Goal: Task Accomplishment & Management: Complete application form

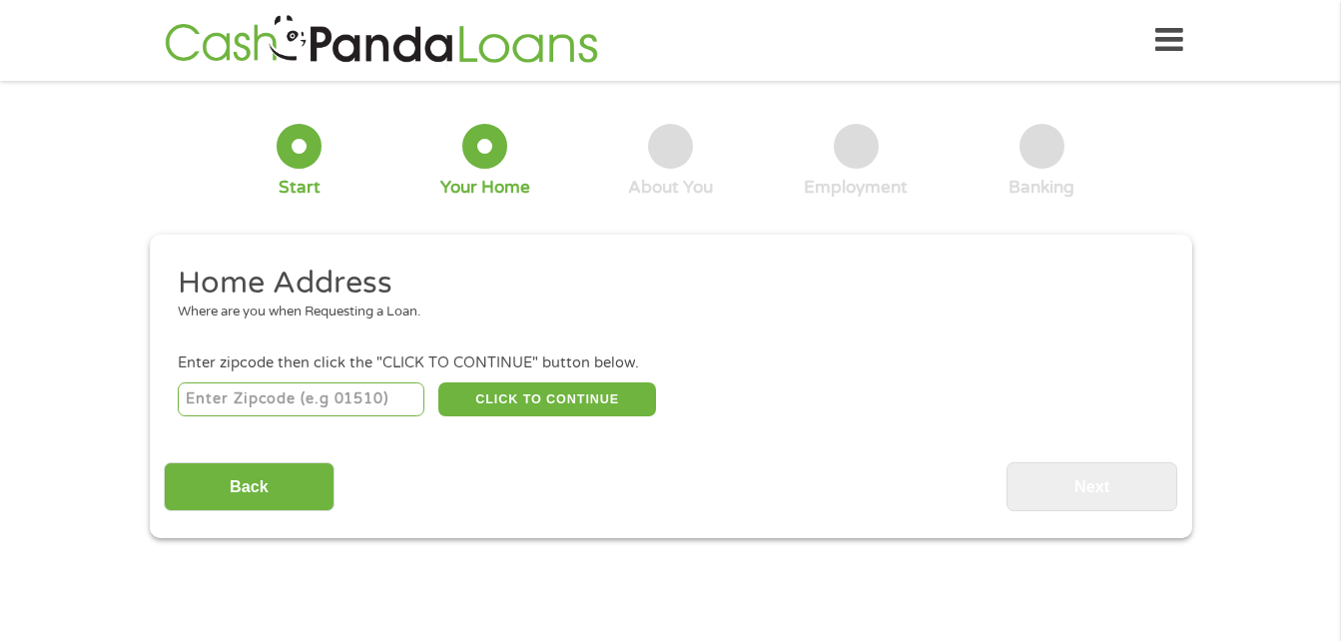
click at [312, 407] on input "number" at bounding box center [301, 399] width 247 height 34
type input "36567"
click at [522, 369] on div "Enter zipcode then click the "CLICK TO CONTINUE" button below." at bounding box center [670, 363] width 984 height 22
click at [519, 407] on button "CLICK TO CONTINUE" at bounding box center [547, 399] width 218 height 34
type input "36567"
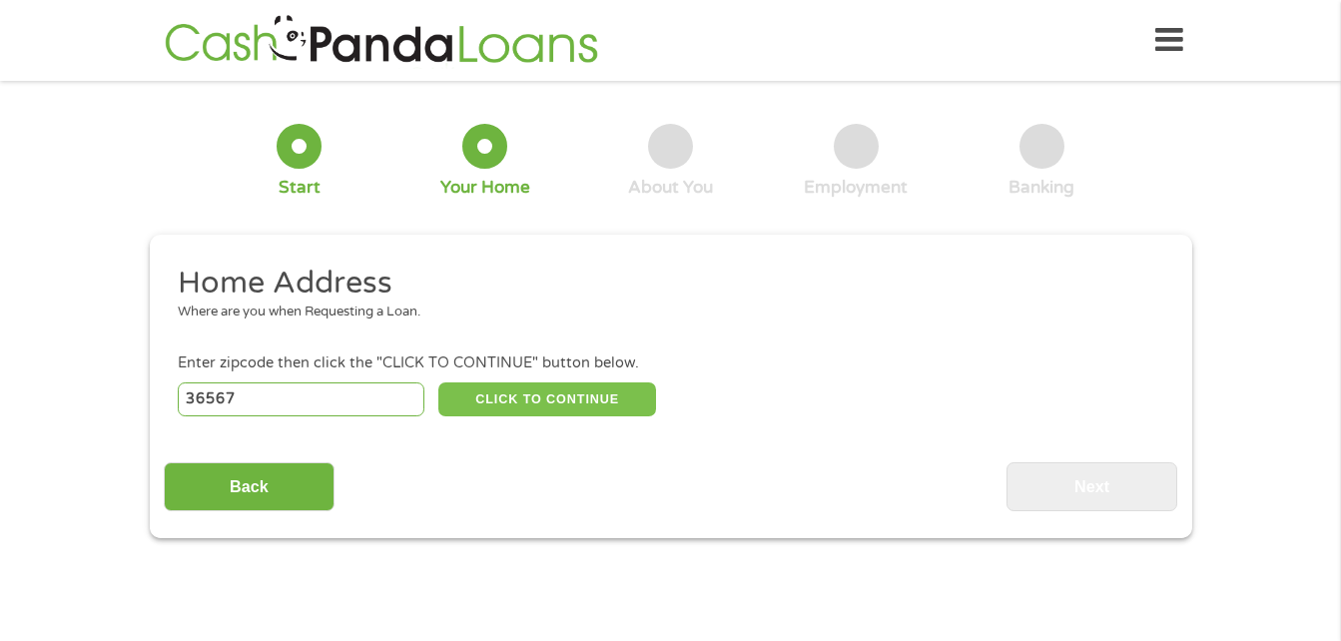
type input "Robertsdale"
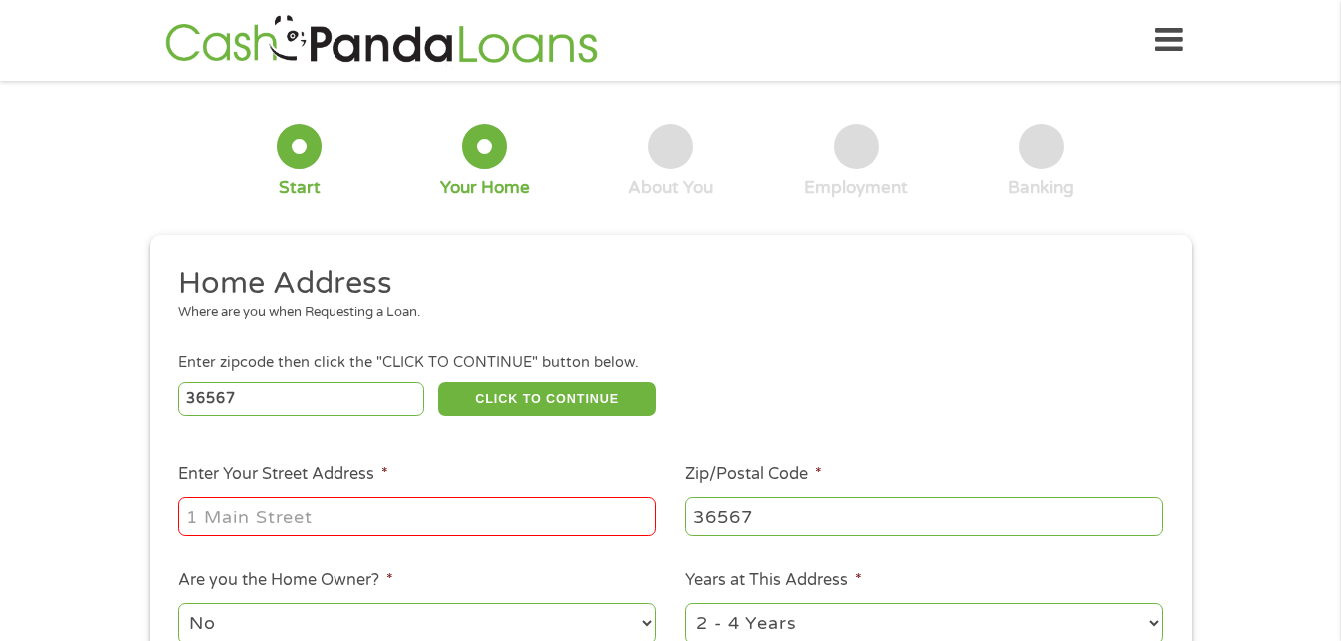
click at [375, 502] on input "Enter Your Street Address *" at bounding box center [417, 516] width 478 height 38
type input "18996 Chipola Dr"
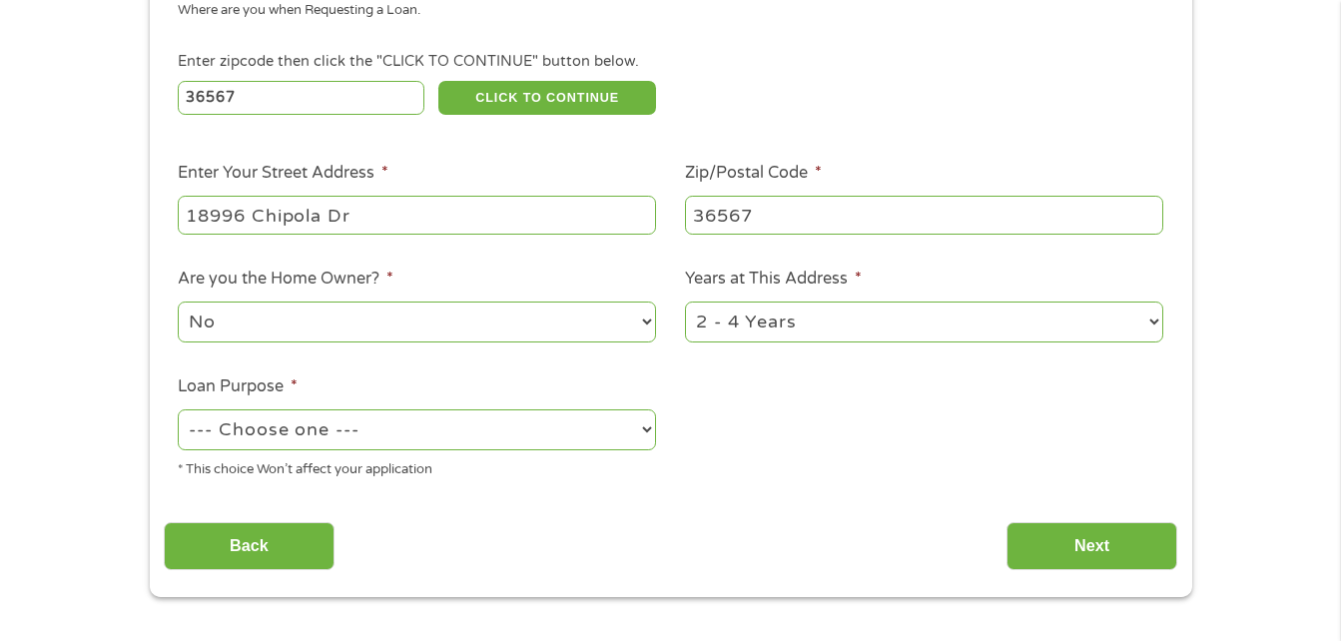
scroll to position [310, 0]
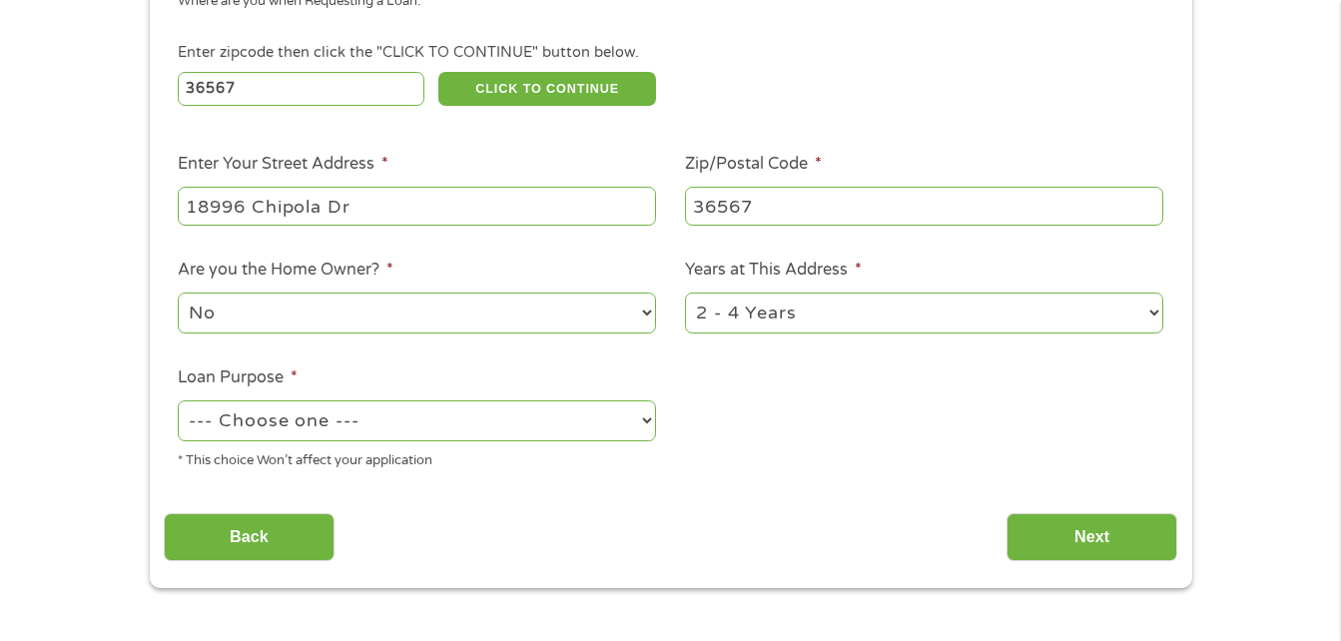
click at [803, 313] on select "1 Year or less 1 - 2 Years 2 - 4 Years Over 4 Years" at bounding box center [924, 312] width 478 height 41
select select "12months"
click at [685, 292] on select "1 Year or less 1 - 2 Years 2 - 4 Years Over 4 Years" at bounding box center [924, 312] width 478 height 41
click at [362, 426] on select "--- Choose one --- Pay Bills Debt Consolidation Home Improvement Major Purchase…" at bounding box center [417, 420] width 478 height 41
select select "shorttermcash"
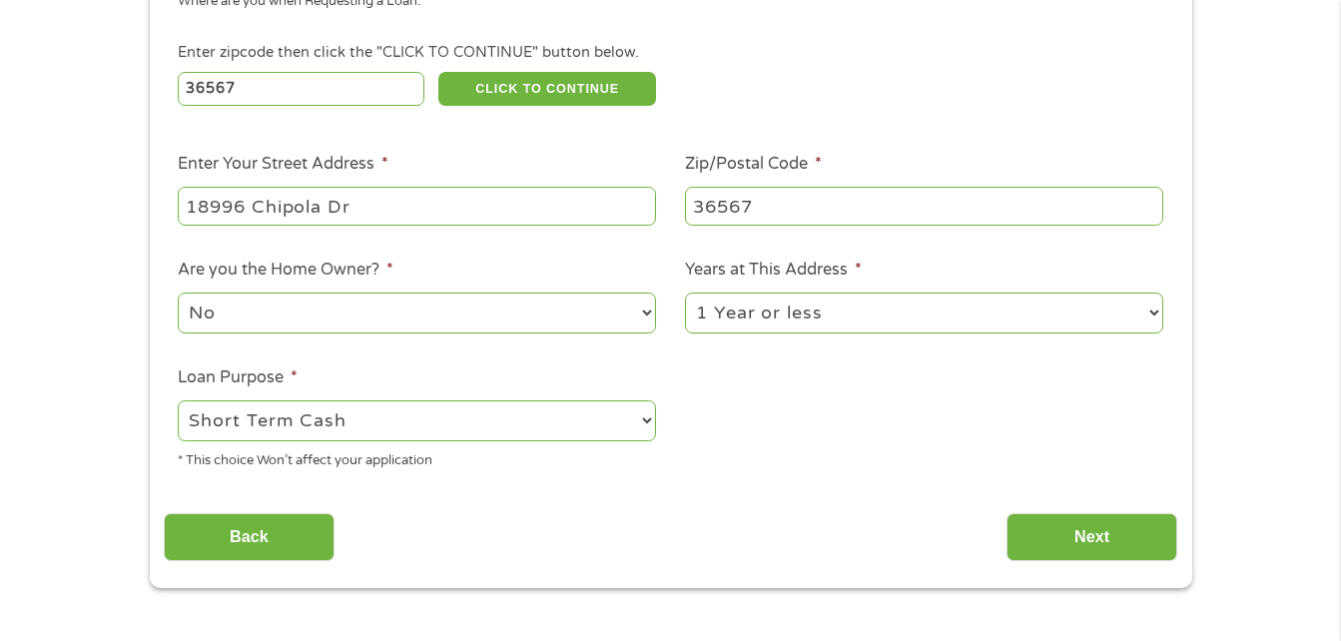
click at [178, 400] on select "--- Choose one --- Pay Bills Debt Consolidation Home Improvement Major Purchase…" at bounding box center [417, 420] width 478 height 41
click at [1066, 540] on input "Next" at bounding box center [1091, 537] width 171 height 49
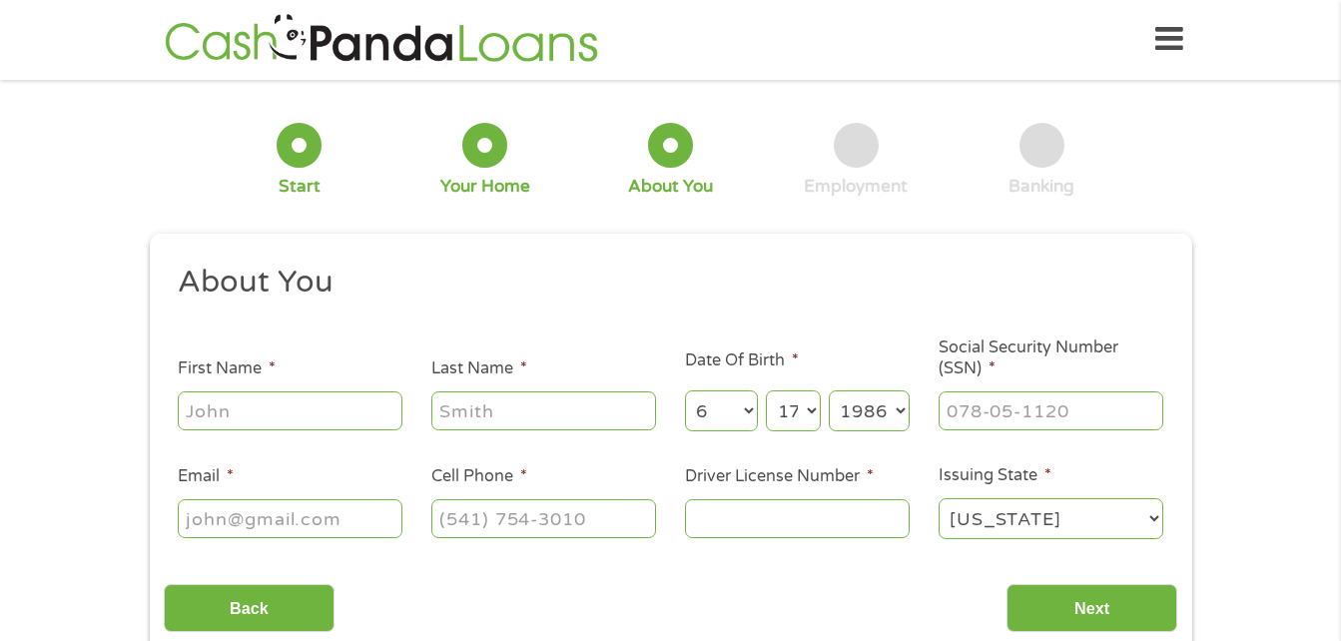
scroll to position [0, 0]
click at [313, 403] on input "First Name *" at bounding box center [290, 411] width 225 height 38
type input "[PERSON_NAME]"
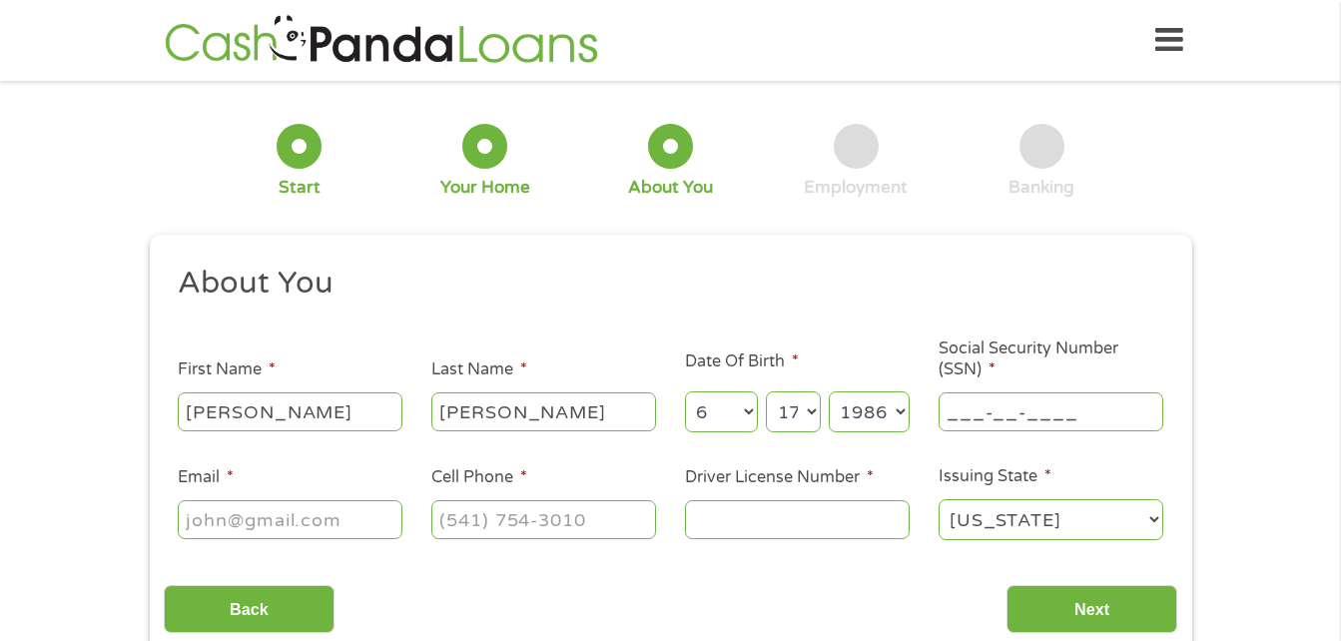
click at [959, 402] on input "___-__-____" at bounding box center [1050, 411] width 225 height 38
type input "021-74-6618"
click at [244, 521] on input "Email *" at bounding box center [290, 519] width 225 height 38
type input "[EMAIL_ADDRESS][DOMAIN_NAME]"
type input "[PHONE_NUMBER]"
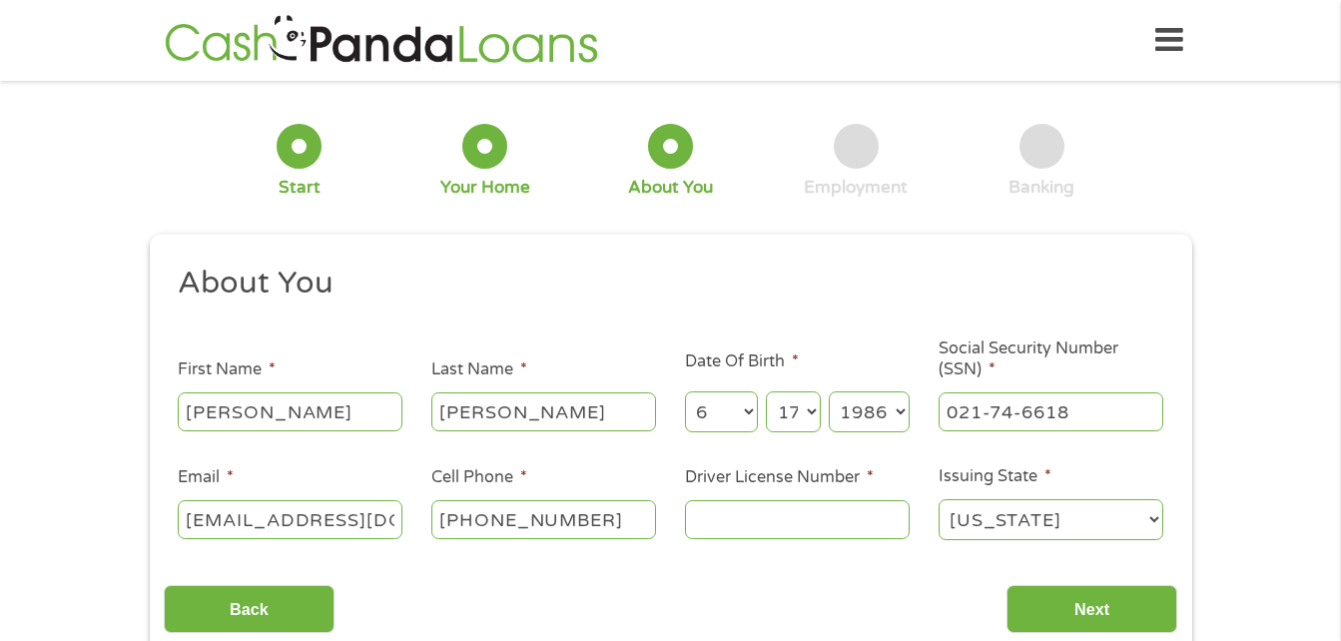
click at [789, 520] on input "Driver License Number *" at bounding box center [797, 519] width 225 height 38
type input "S44139281"
click at [956, 531] on select "[US_STATE] [US_STATE] [US_STATE] [US_STATE] [US_STATE] [US_STATE] [US_STATE] [U…" at bounding box center [1050, 519] width 225 height 41
select select "[US_STATE]"
click at [938, 499] on select "[US_STATE] [US_STATE] [US_STATE] [US_STATE] [US_STATE] [US_STATE] [US_STATE] [U…" at bounding box center [1050, 519] width 225 height 41
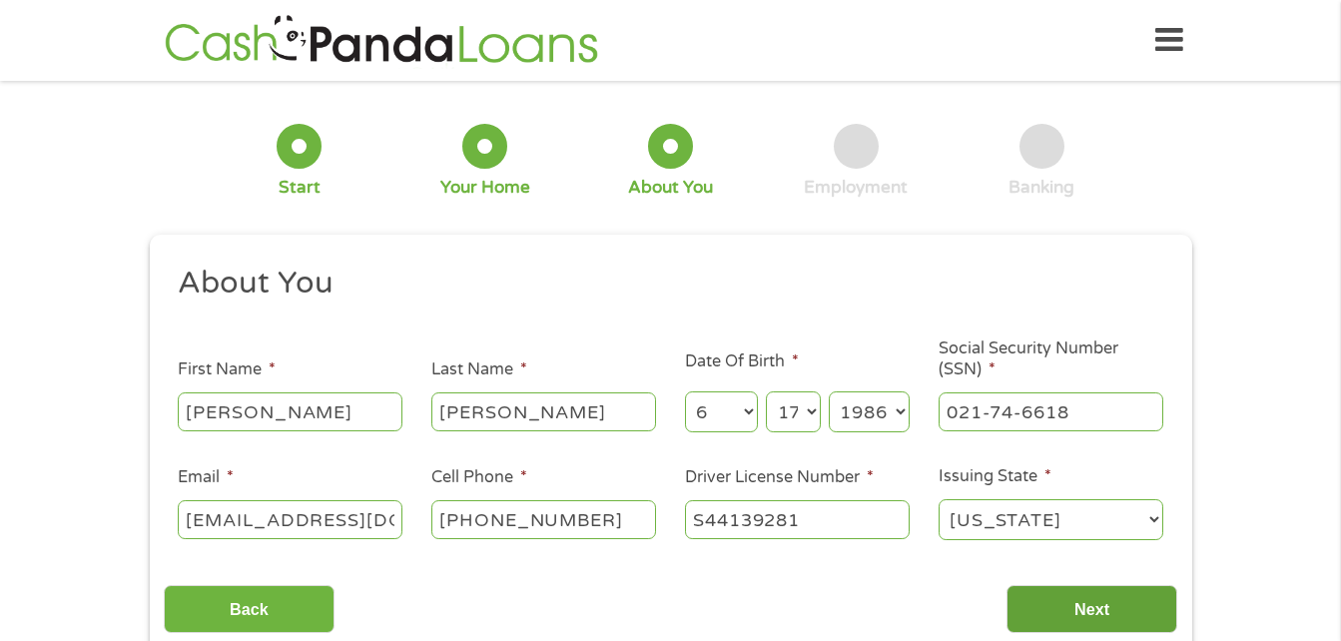
click at [1074, 604] on input "Next" at bounding box center [1091, 609] width 171 height 49
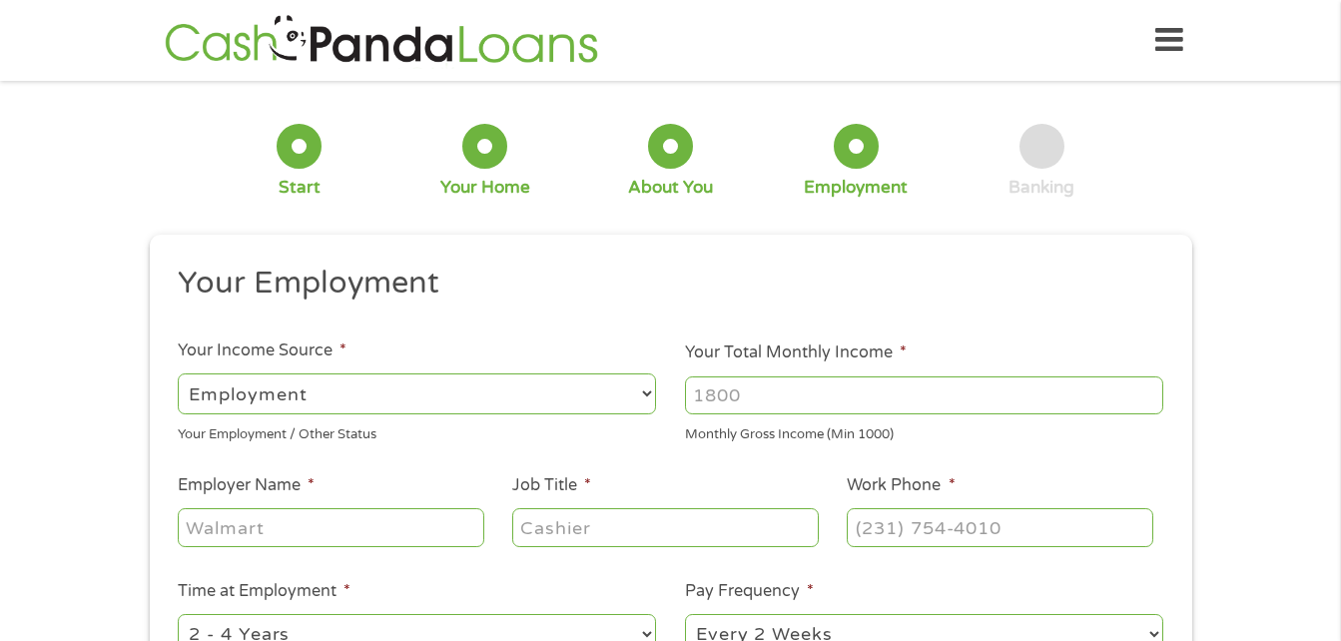
scroll to position [8, 8]
drag, startPoint x: 780, startPoint y: 394, endPoint x: 628, endPoint y: 391, distance: 151.8
click at [628, 391] on ul "Your Employment Your Income Source * --- Choose one --- Employment [DEMOGRAPHIC…" at bounding box center [670, 522] width 1013 height 517
type input "3000"
click at [238, 518] on input "Employer Name *" at bounding box center [330, 527] width 305 height 38
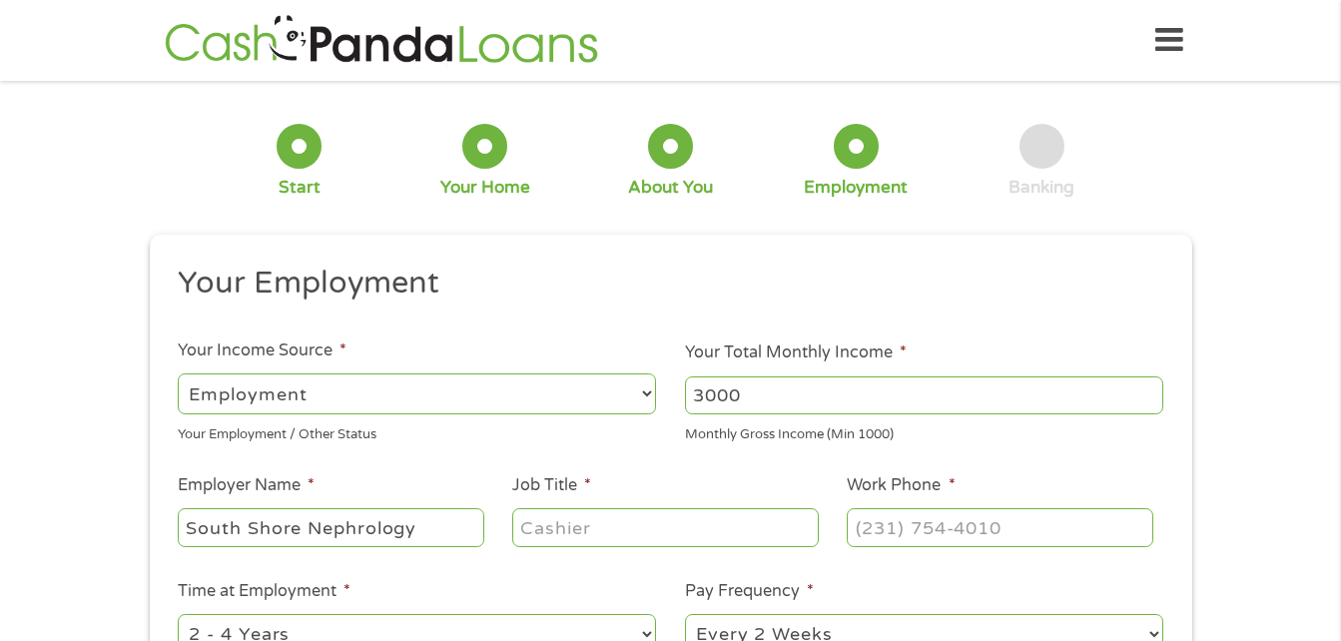
type input "South Shore Nephrology"
type input "Medical [PERSON_NAME]"
type input "[PHONE_NUMBER]"
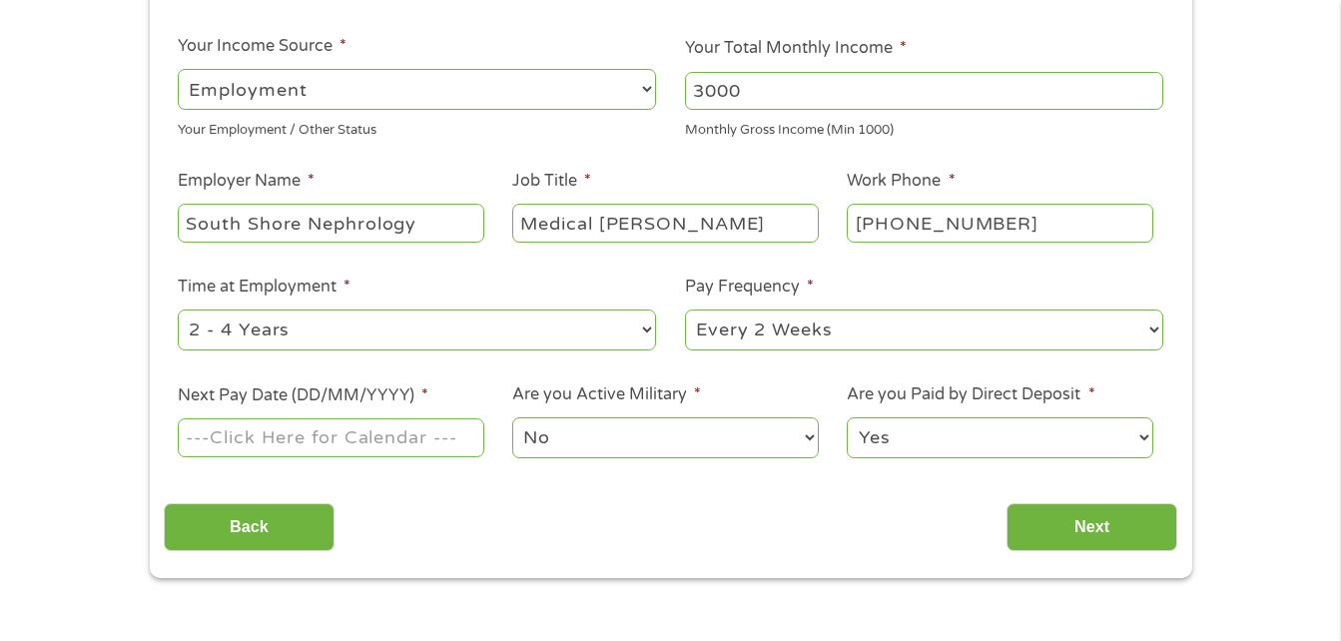
scroll to position [312, 0]
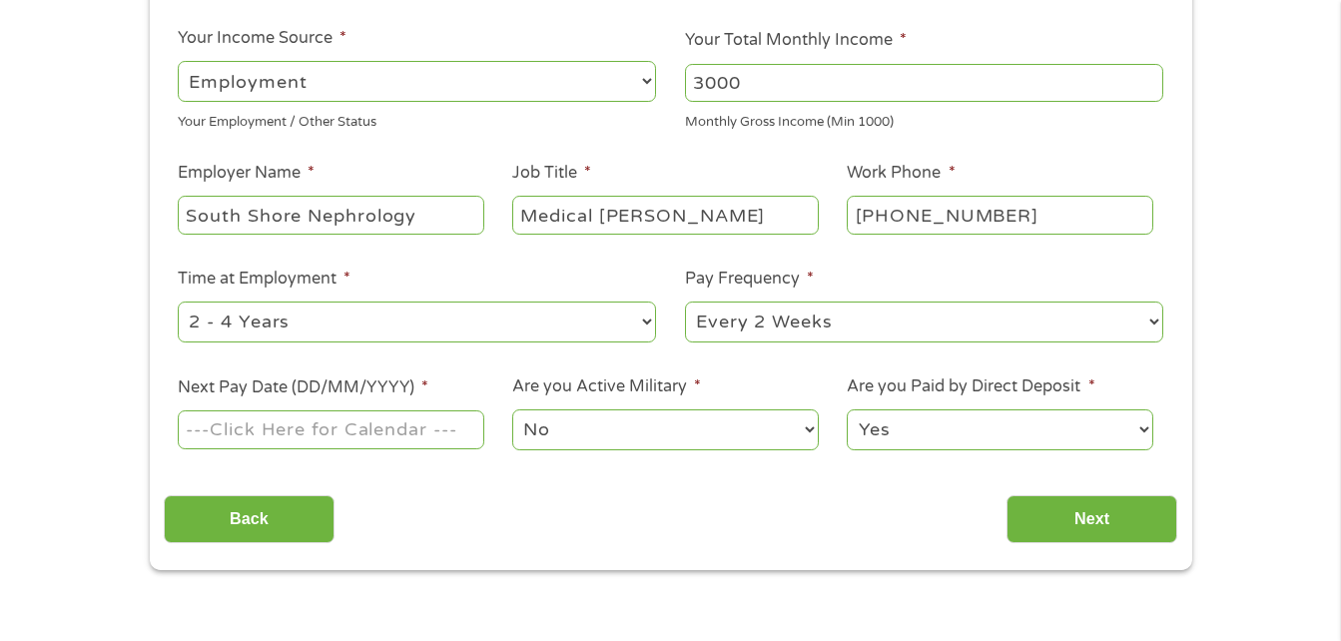
click at [443, 339] on select "--- Choose one --- 1 Year or less 1 - 2 Years 2 - 4 Years Over 4 Years" at bounding box center [417, 321] width 478 height 41
select select "60months"
click at [178, 301] on select "--- Choose one --- 1 Year or less 1 - 2 Years 2 - 4 Years Over 4 Years" at bounding box center [417, 321] width 478 height 41
click at [911, 299] on div "--- Choose one --- Every 2 Weeks Every Week Monthly Semi-Monthly" at bounding box center [924, 322] width 478 height 48
click at [903, 314] on select "--- Choose one --- Every 2 Weeks Every Week Monthly Semi-Monthly" at bounding box center [924, 321] width 478 height 41
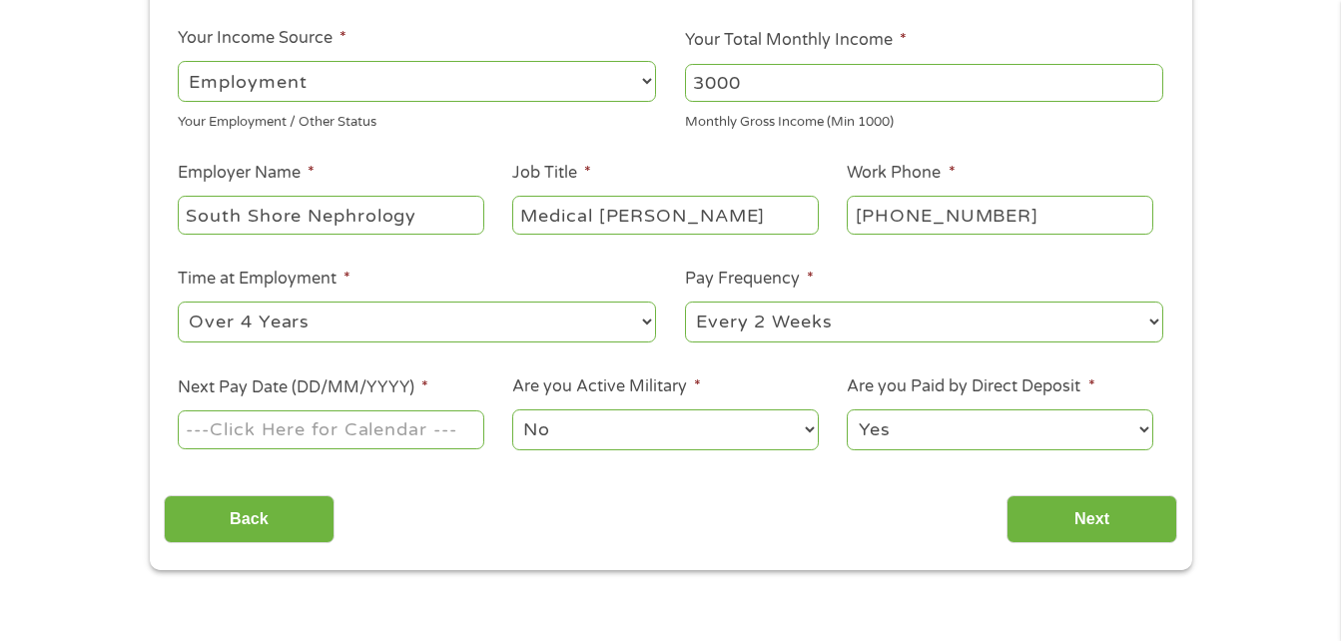
select select "weekly"
click at [685, 301] on select "--- Choose one --- Every 2 Weeks Every Week Monthly Semi-Monthly" at bounding box center [924, 321] width 478 height 41
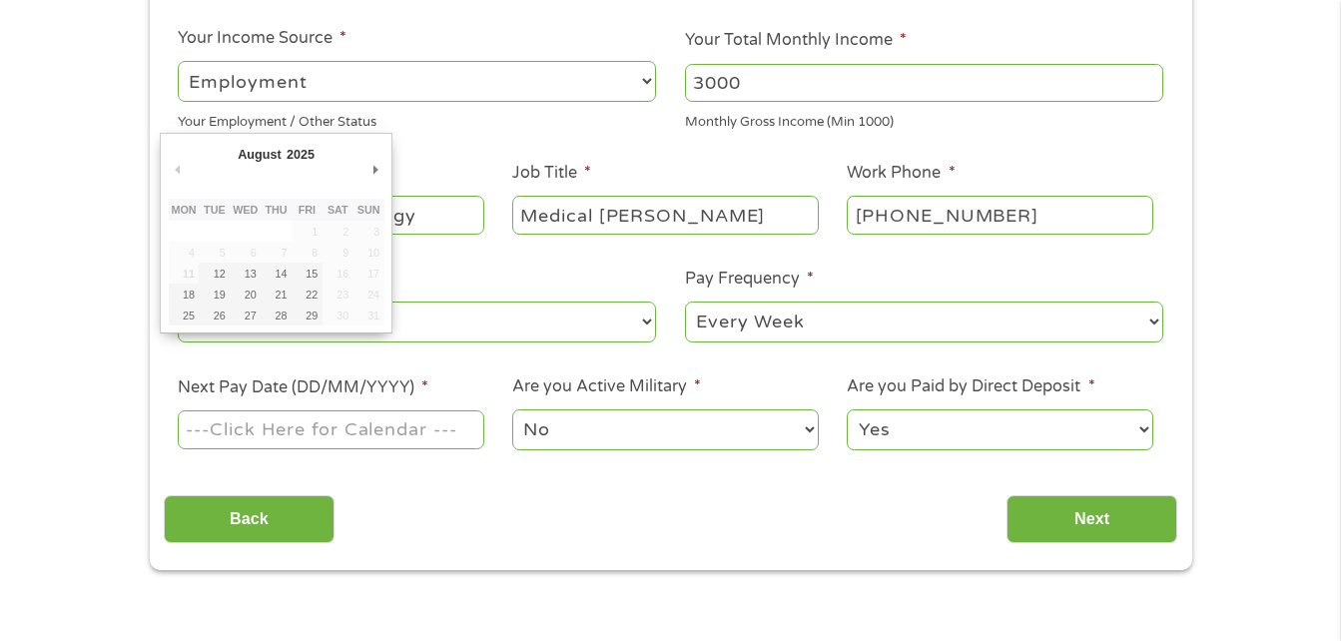
click at [306, 432] on input "Next Pay Date (DD/MM/YYYY) *" at bounding box center [330, 429] width 305 height 38
type input "[DATE]"
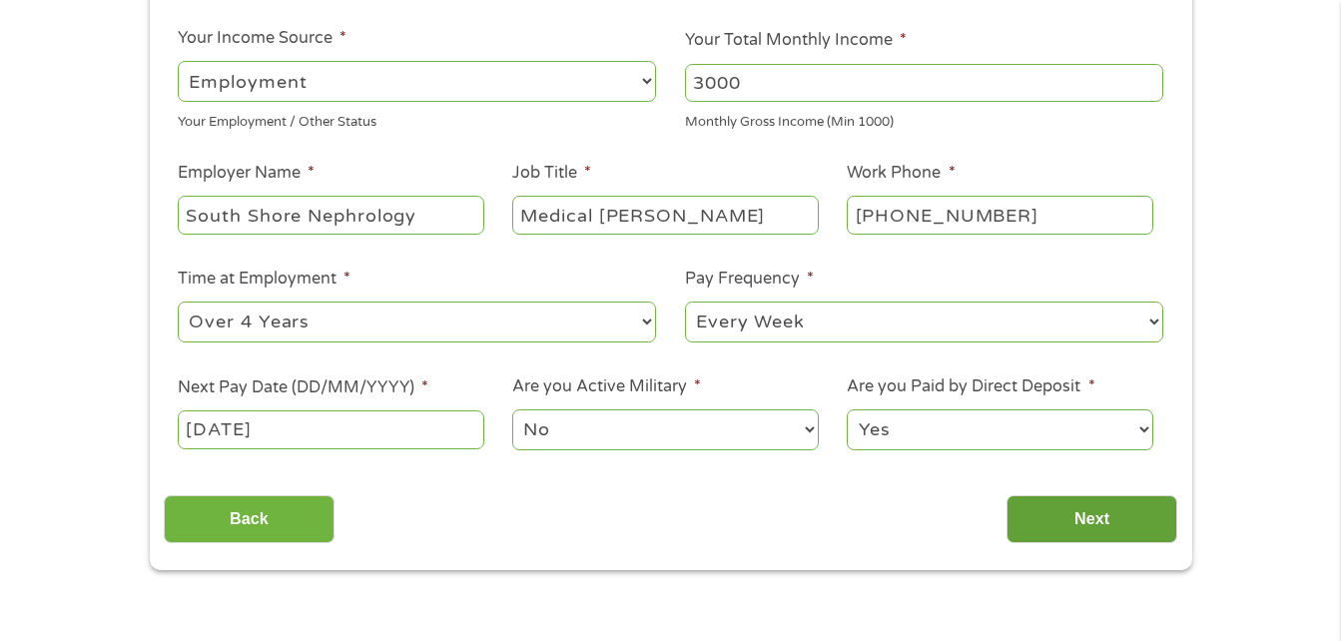
click at [1036, 539] on input "Next" at bounding box center [1091, 519] width 171 height 49
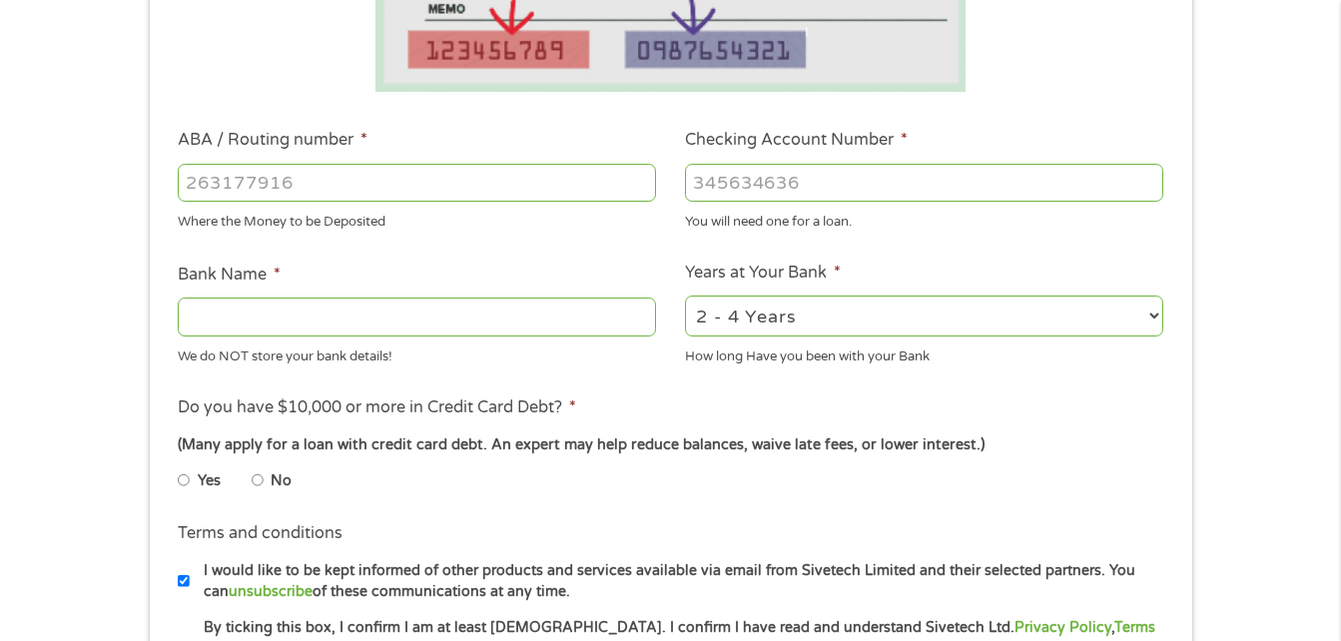
scroll to position [523, 0]
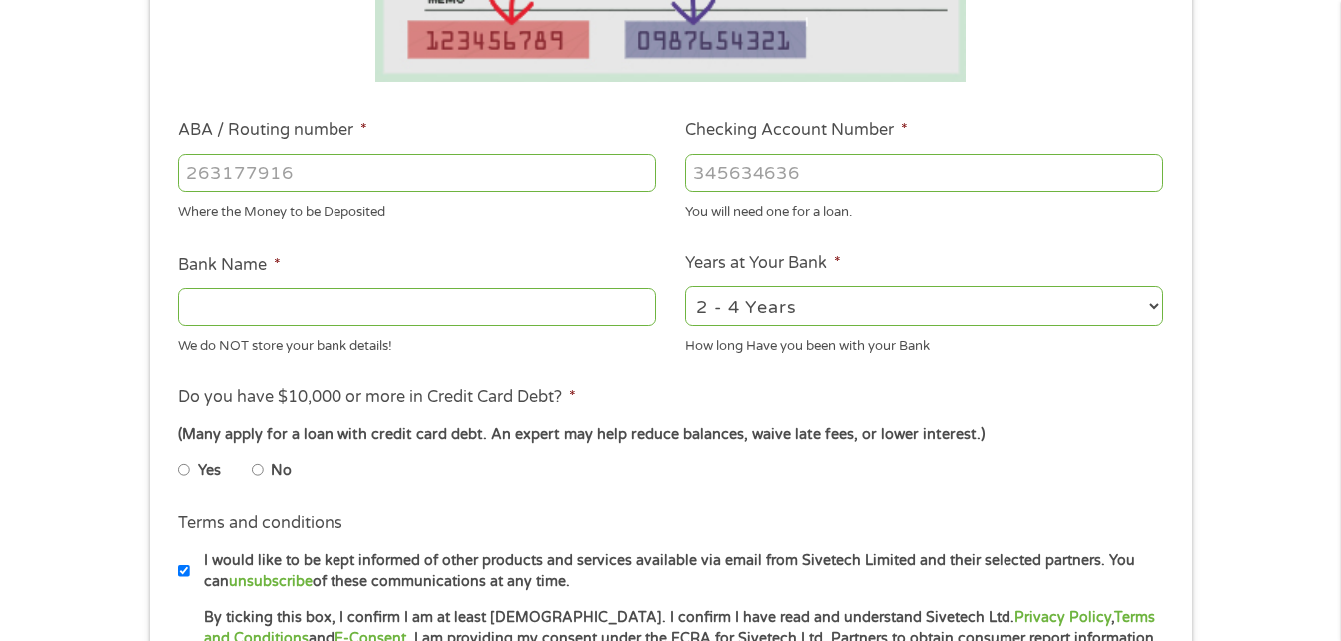
click at [263, 469] on input "No" at bounding box center [258, 470] width 12 height 32
radio input "true"
click at [278, 180] on input "ABA / Routing number *" at bounding box center [417, 173] width 478 height 38
type input "011301798"
type input "EASTERN BANK"
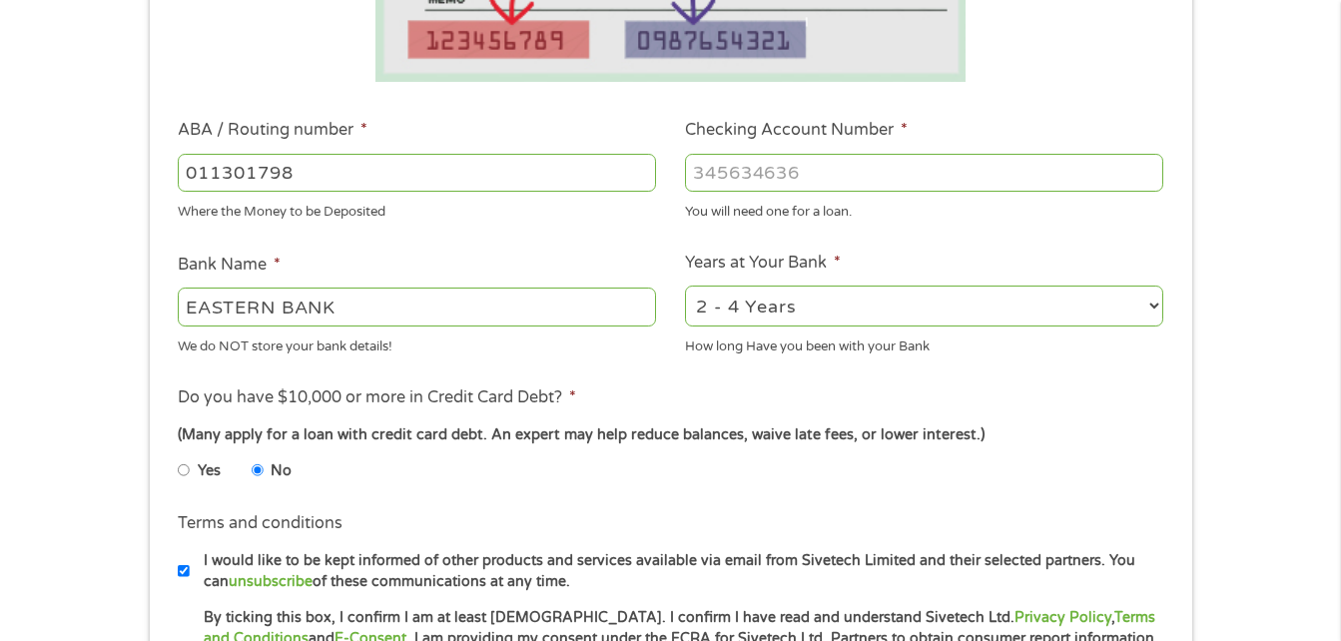
type input "011301798"
click at [781, 178] on input "Checking Account Number *" at bounding box center [924, 173] width 478 height 38
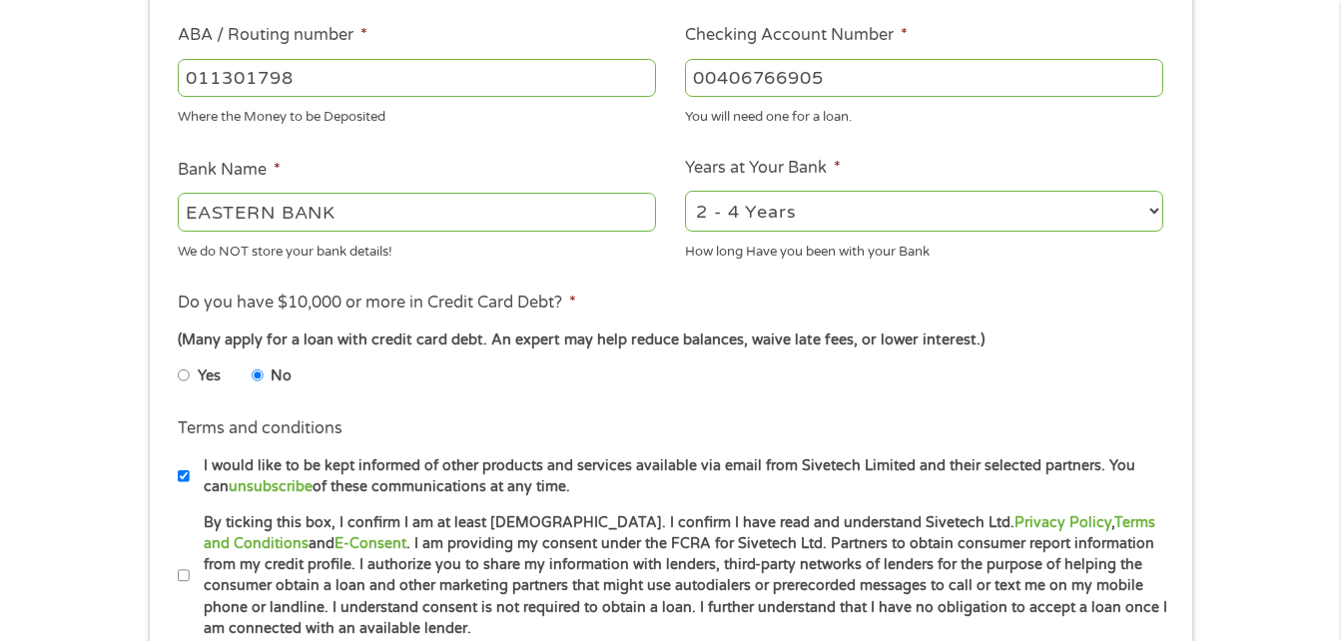
scroll to position [654, 0]
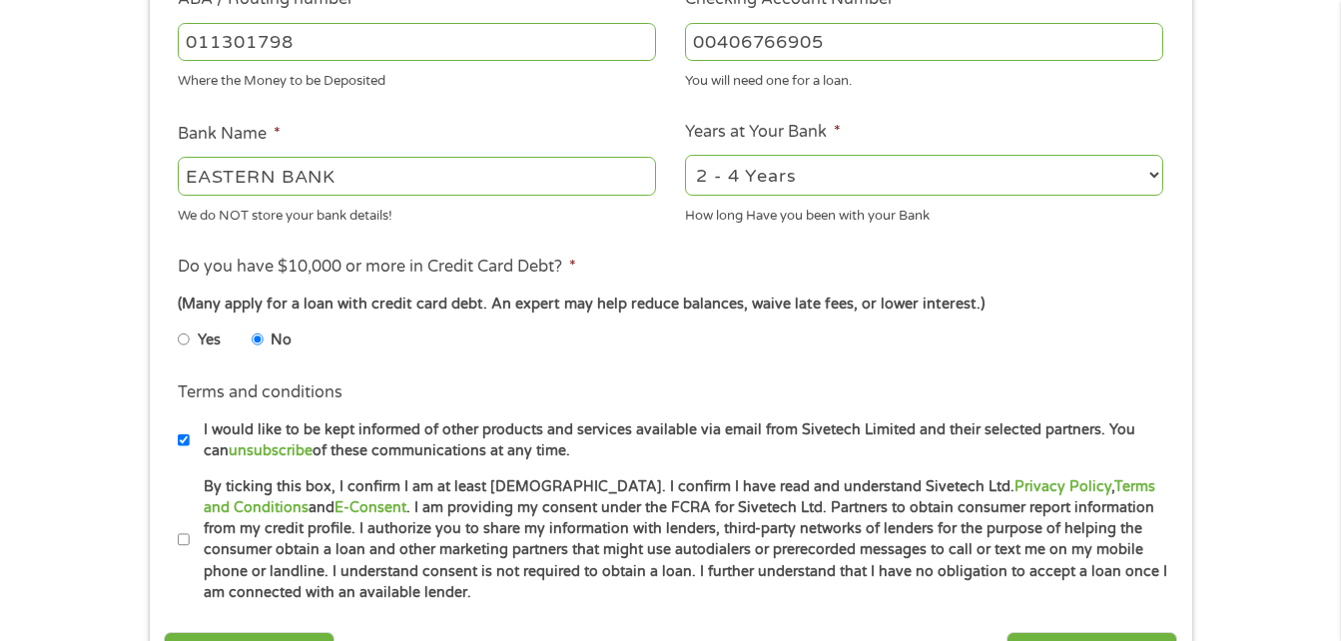
type input "00406766905"
click at [1005, 170] on select "2 - 4 Years 6 - 12 Months 1 - 2 Years Over 4 Years" at bounding box center [924, 175] width 478 height 41
select select "60months"
click at [685, 155] on select "2 - 4 Years 6 - 12 Months 1 - 2 Years Over 4 Years" at bounding box center [924, 175] width 478 height 41
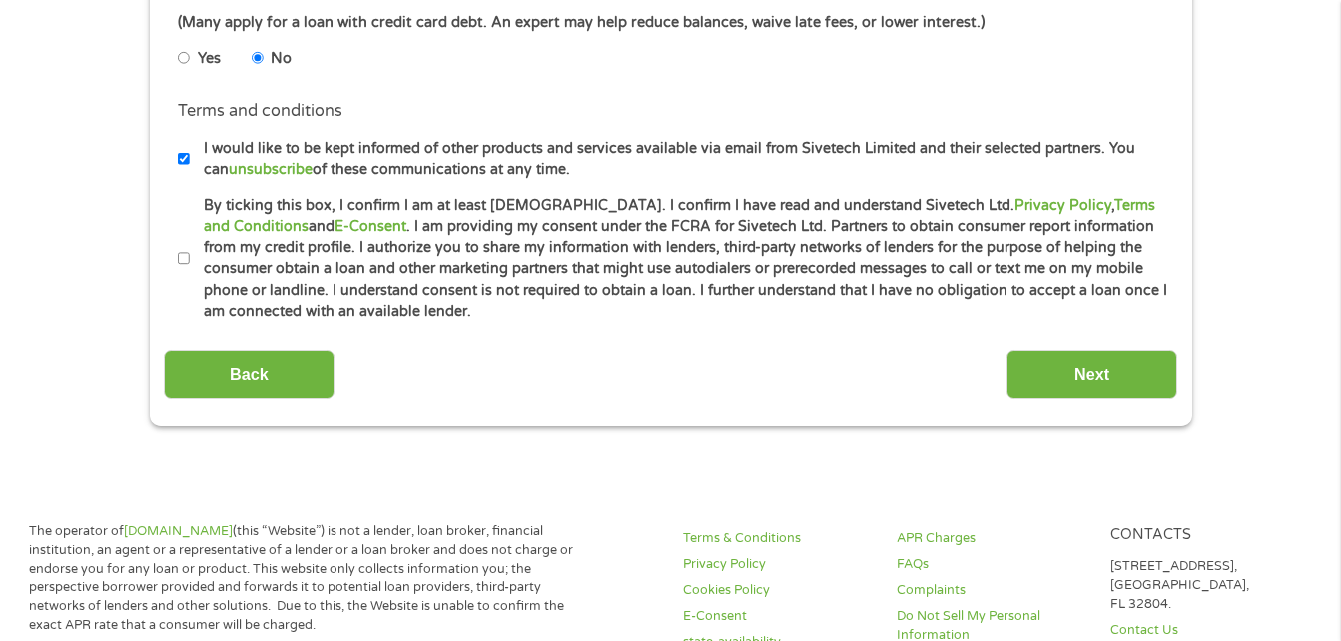
scroll to position [945, 0]
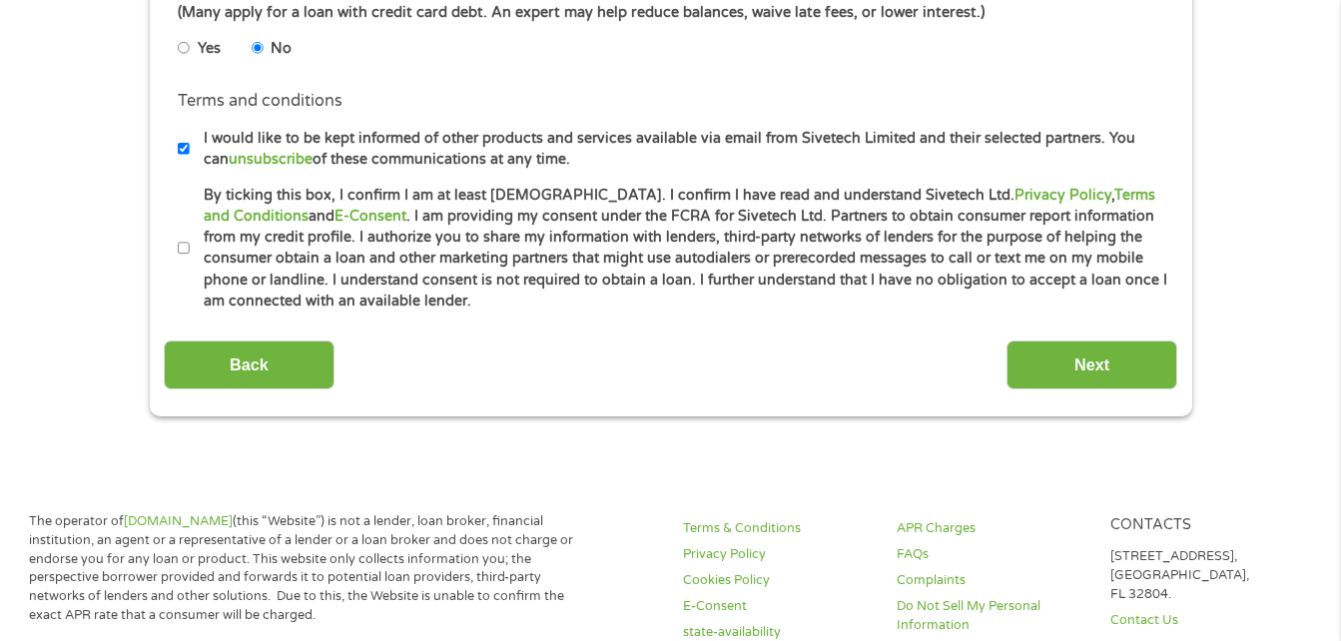
click at [184, 242] on input "By ticking this box, I confirm I am at least [DEMOGRAPHIC_DATA]. I confirm I ha…" at bounding box center [184, 249] width 12 height 32
checkbox input "true"
click at [1043, 362] on input "Next" at bounding box center [1091, 364] width 171 height 49
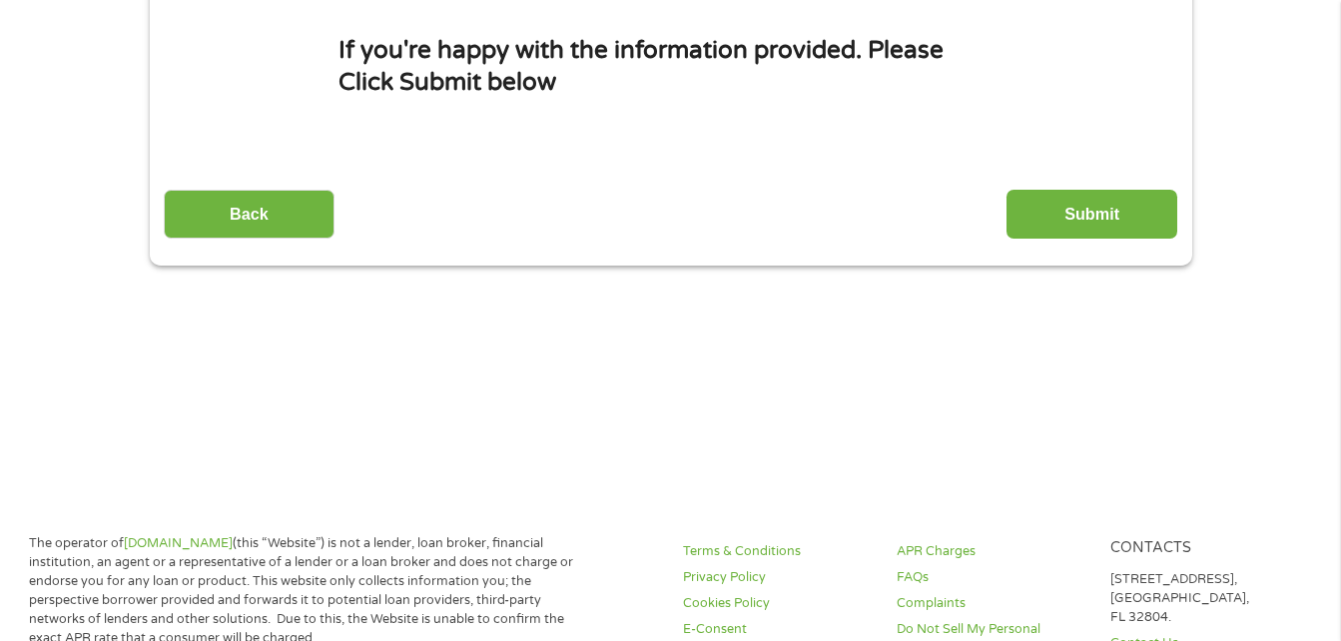
scroll to position [0, 0]
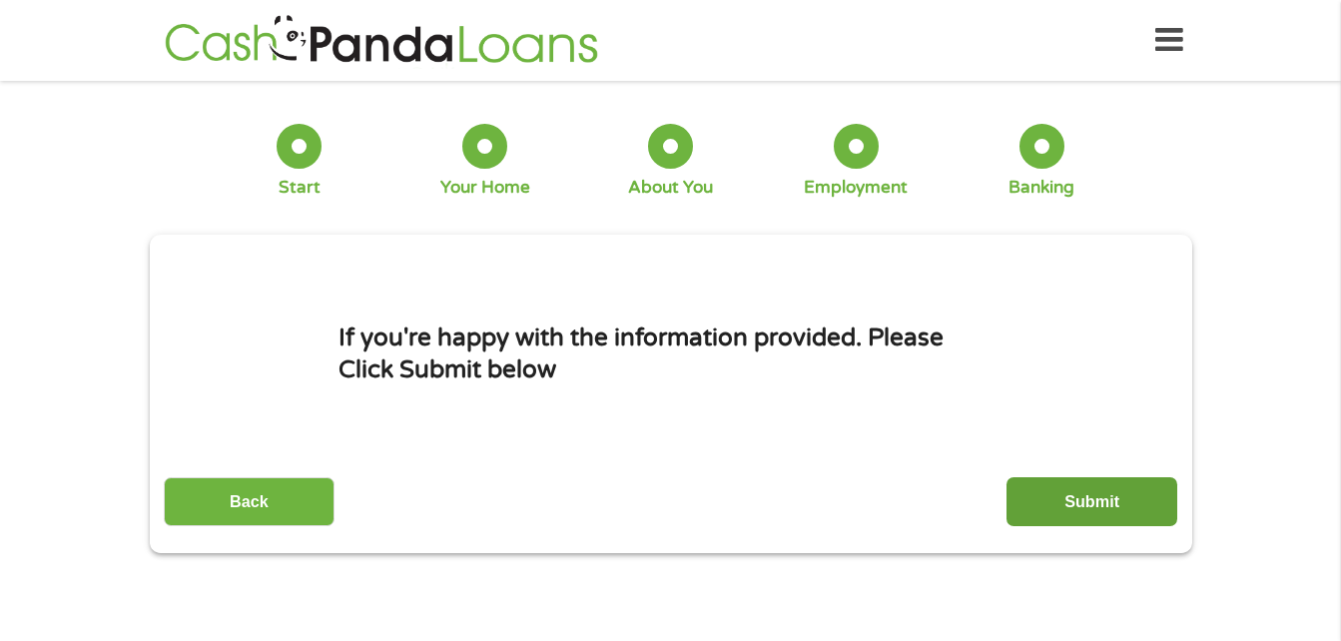
click at [1058, 499] on input "Submit" at bounding box center [1091, 501] width 171 height 49
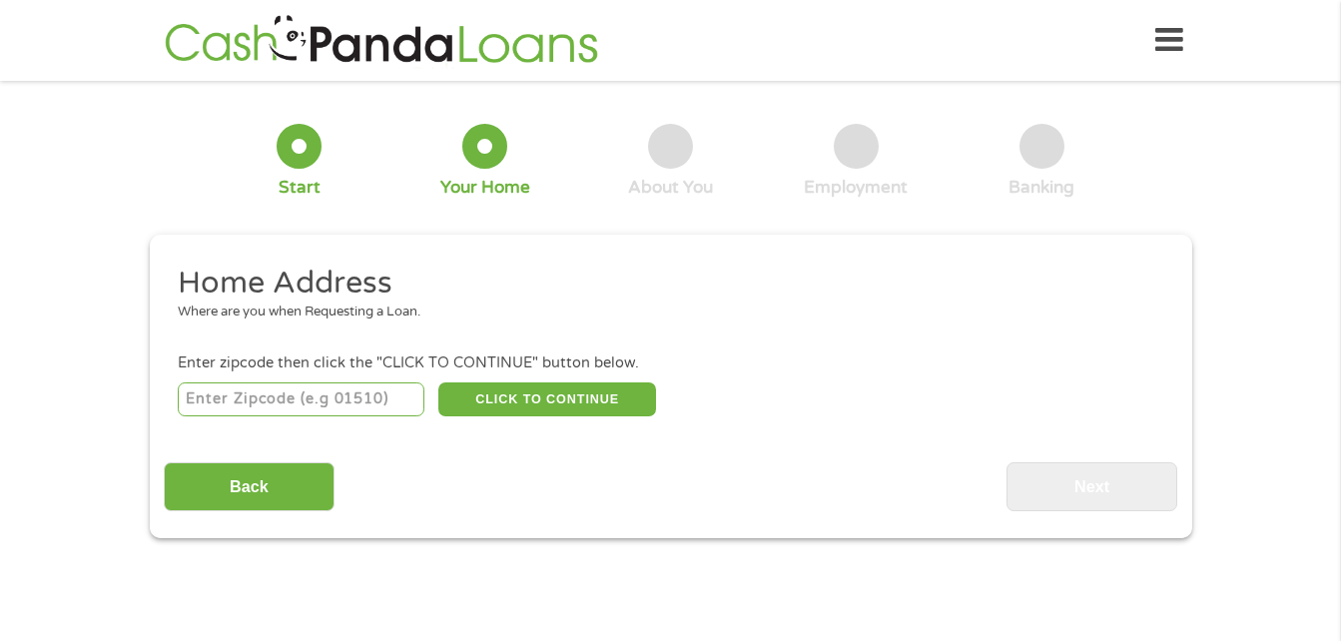
click at [305, 400] on input "number" at bounding box center [301, 399] width 247 height 34
type input "36567"
click at [474, 402] on button "CLICK TO CONTINUE" at bounding box center [547, 399] width 218 height 34
type input "36567"
type input "Robertsdale"
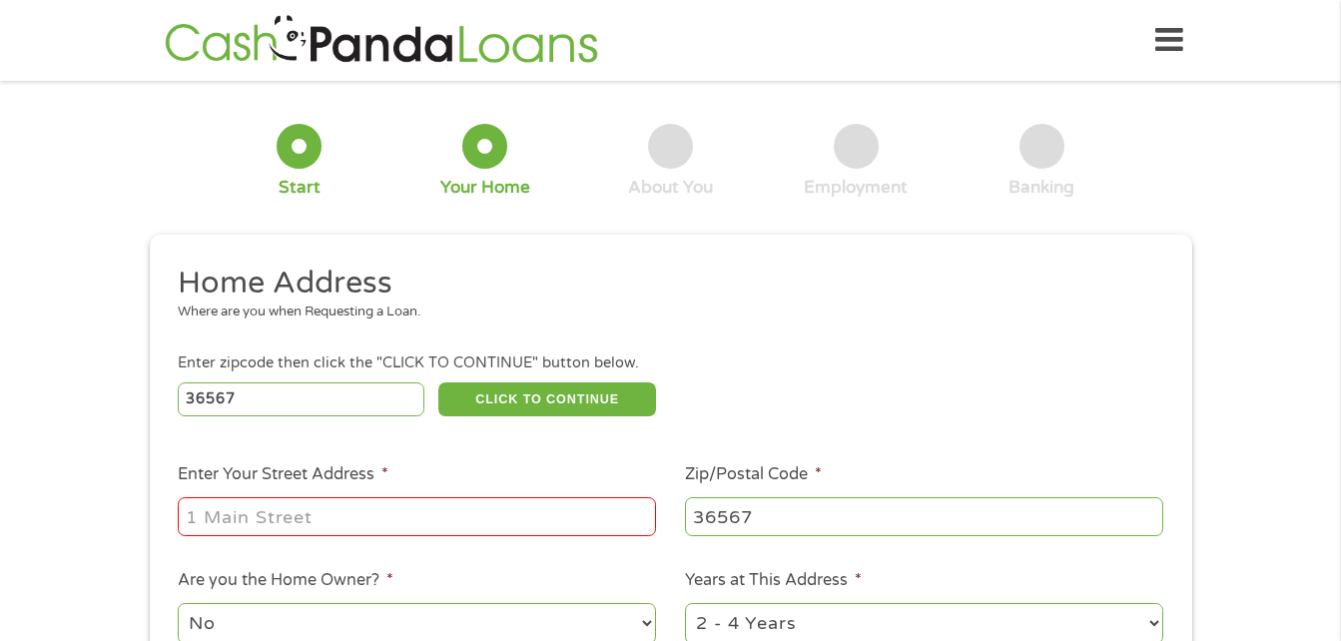
click at [238, 508] on input "Enter Your Street Address *" at bounding box center [417, 516] width 478 height 38
type input "18996 Chipola Dr"
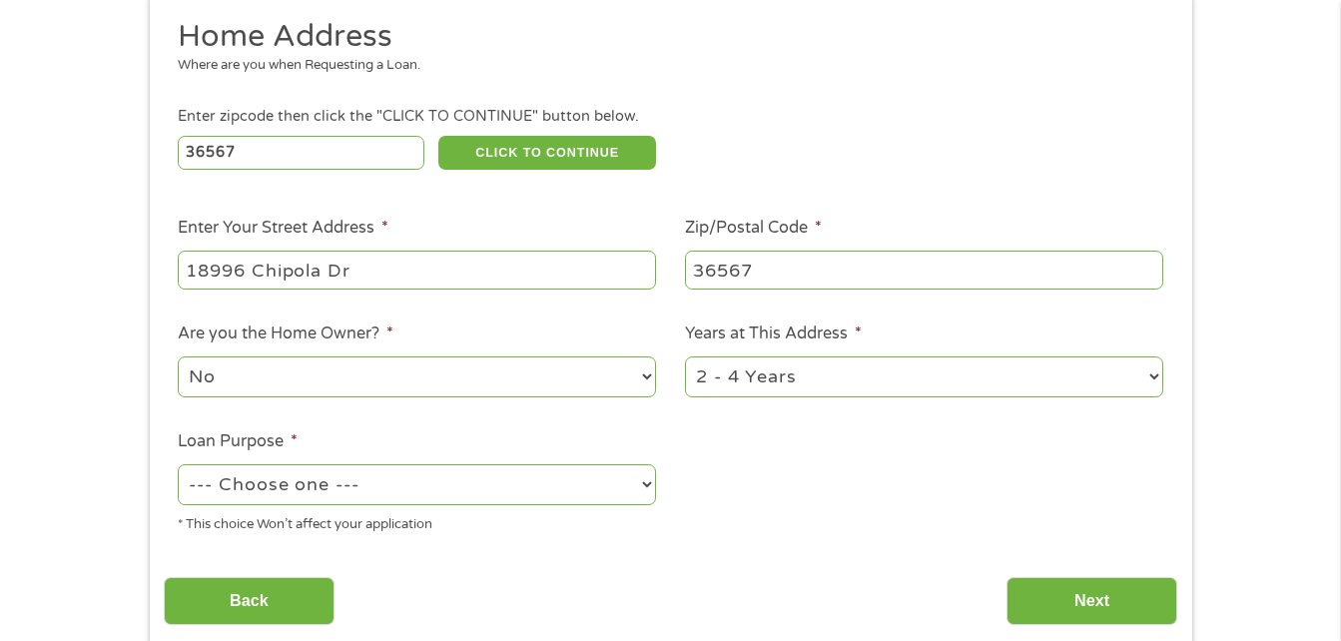
scroll to position [310, 0]
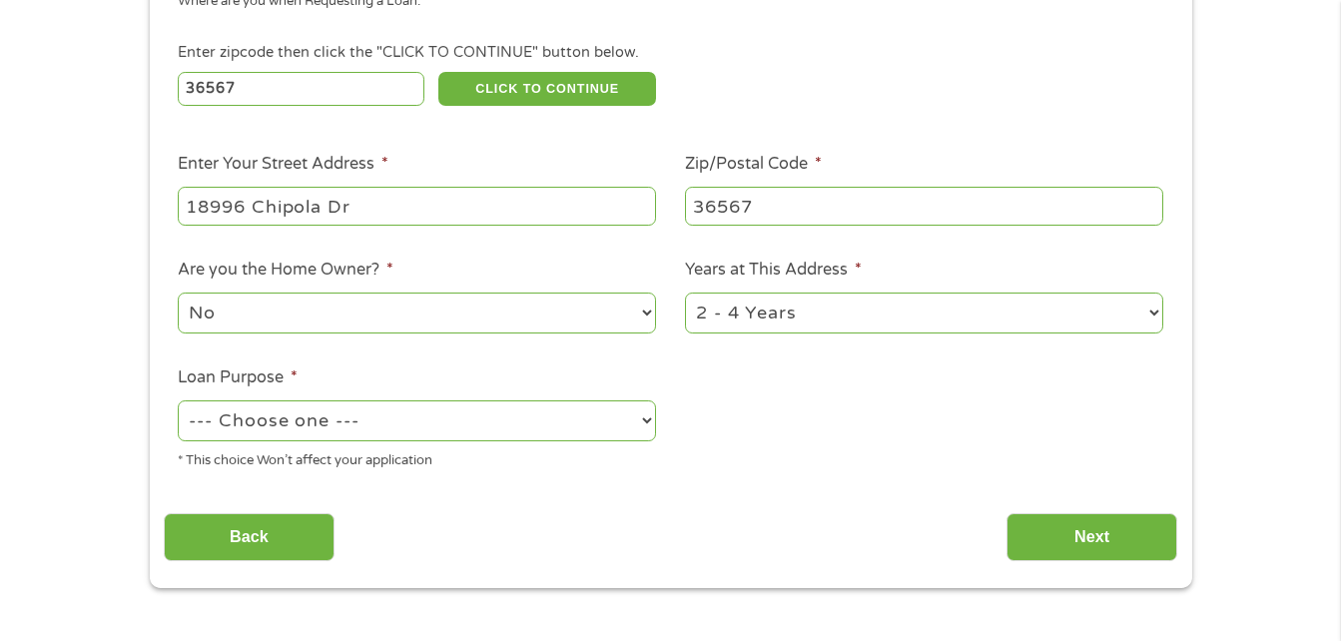
click at [833, 319] on select "1 Year or less 1 - 2 Years 2 - 4 Years Over 4 Years" at bounding box center [924, 312] width 478 height 41
select select "12months"
click at [685, 292] on select "1 Year or less 1 - 2 Years 2 - 4 Years Over 4 Years" at bounding box center [924, 312] width 478 height 41
click at [386, 438] on select "--- Choose one --- Pay Bills Debt Consolidation Home Improvement Major Purchase…" at bounding box center [417, 420] width 478 height 41
select select "shorttermcash"
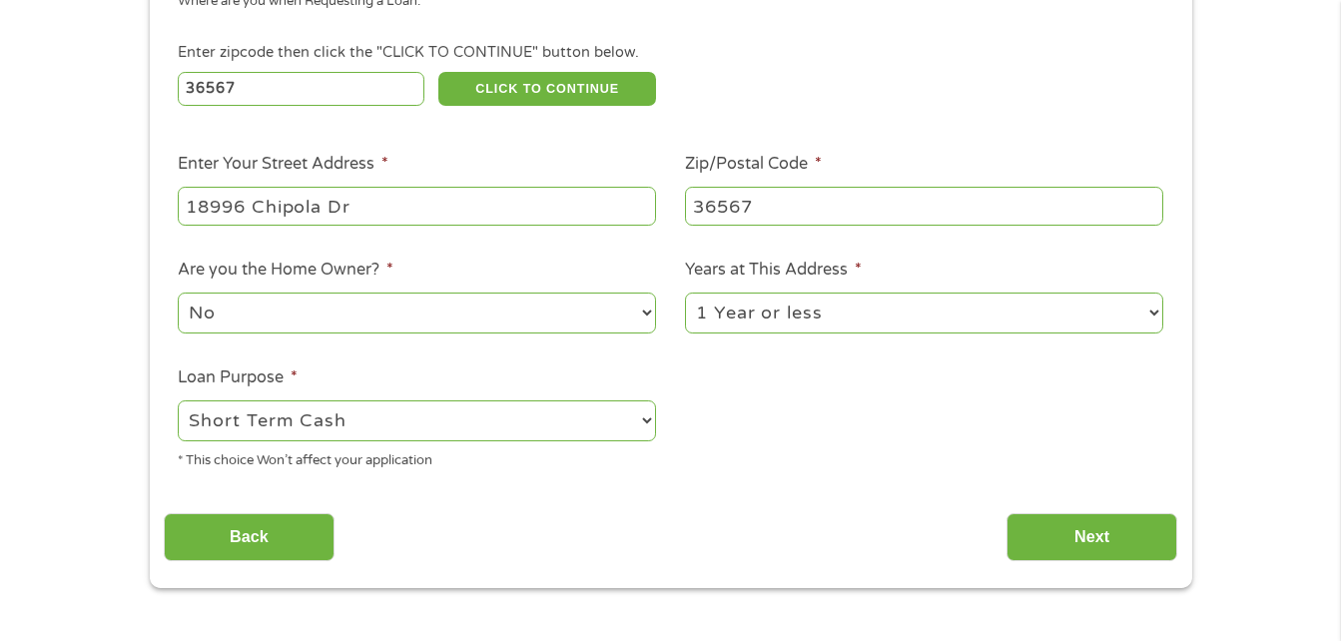
click at [178, 400] on select "--- Choose one --- Pay Bills Debt Consolidation Home Improvement Major Purchase…" at bounding box center [417, 420] width 478 height 41
click at [1141, 529] on input "Next" at bounding box center [1091, 537] width 171 height 49
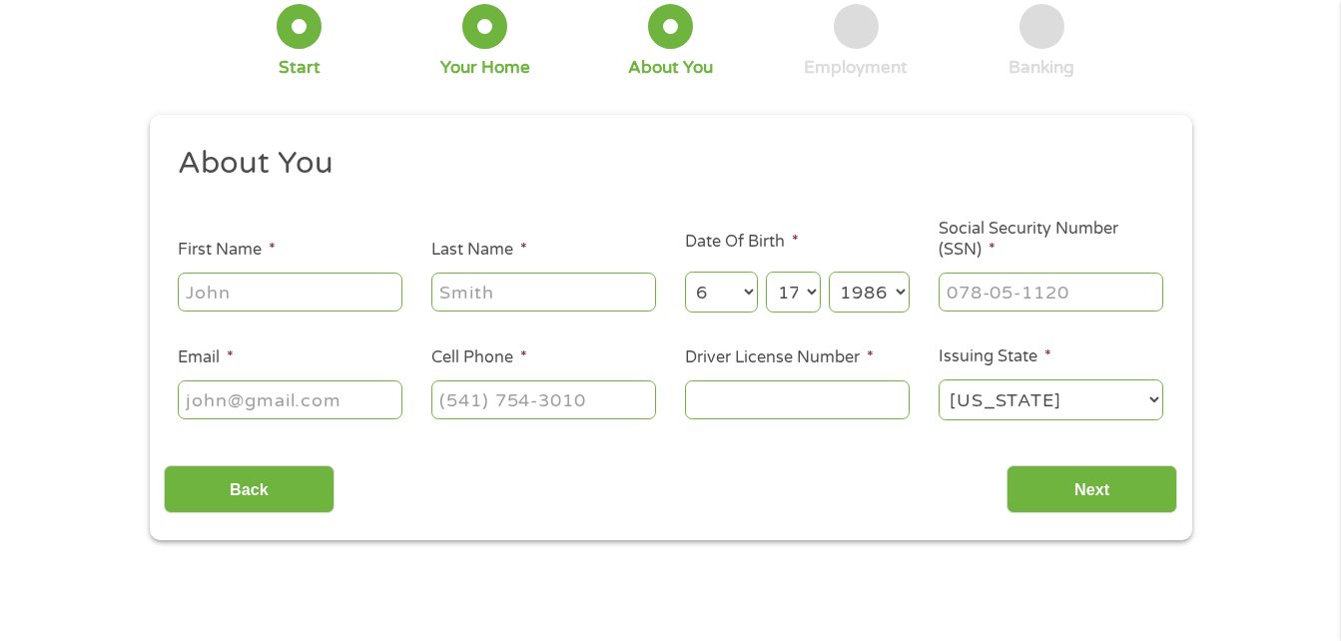
scroll to position [0, 0]
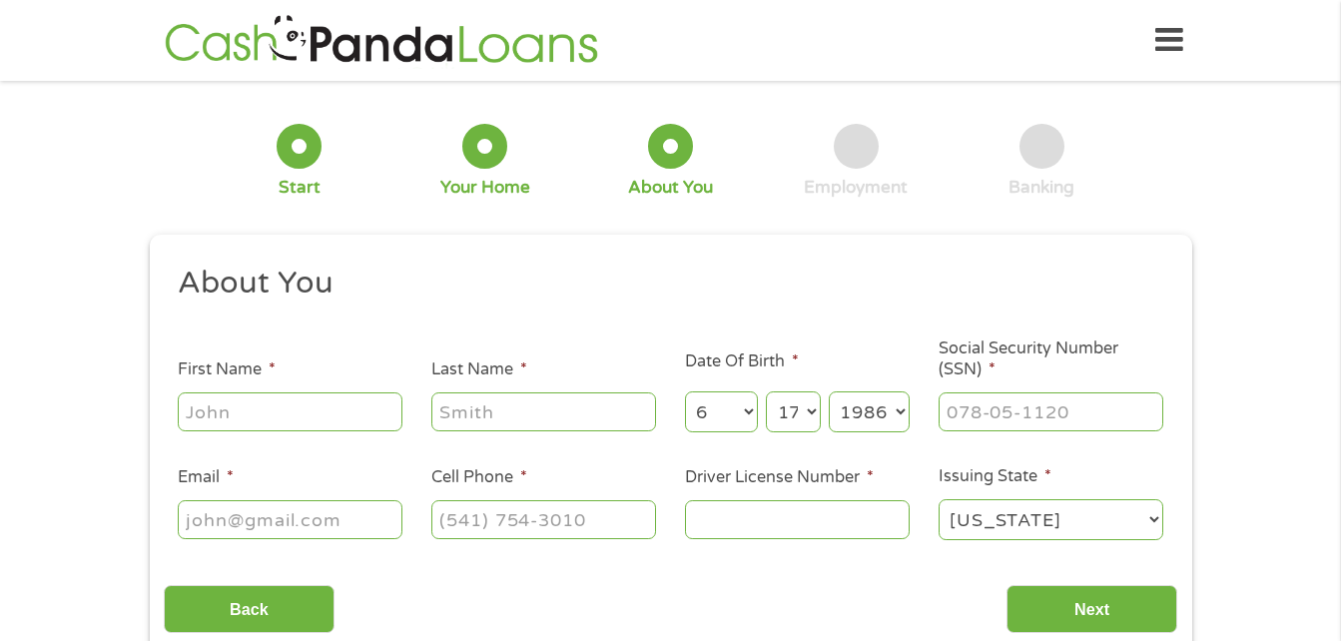
click at [280, 415] on input "First Name *" at bounding box center [290, 411] width 225 height 38
type input "[PERSON_NAME]"
click at [978, 420] on input "___-__-____" at bounding box center [1050, 411] width 225 height 38
type input "021-74-6618"
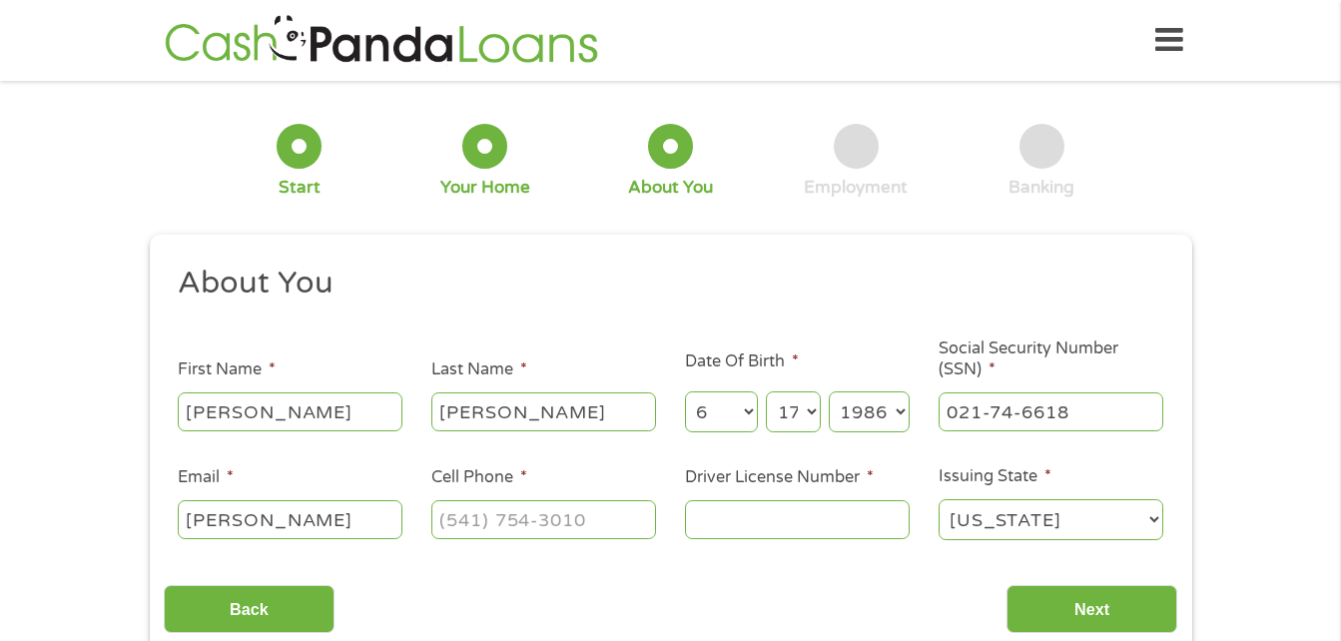
type input "[EMAIL_ADDRESS][DOMAIN_NAME]"
type input "[PHONE_NUMBER]"
click at [888, 529] on input "Driver License Number *" at bounding box center [797, 519] width 225 height 38
type input "s44139281"
click at [1078, 506] on select "[US_STATE] [US_STATE] [US_STATE] [US_STATE] [US_STATE] [US_STATE] [US_STATE] [U…" at bounding box center [1050, 519] width 225 height 41
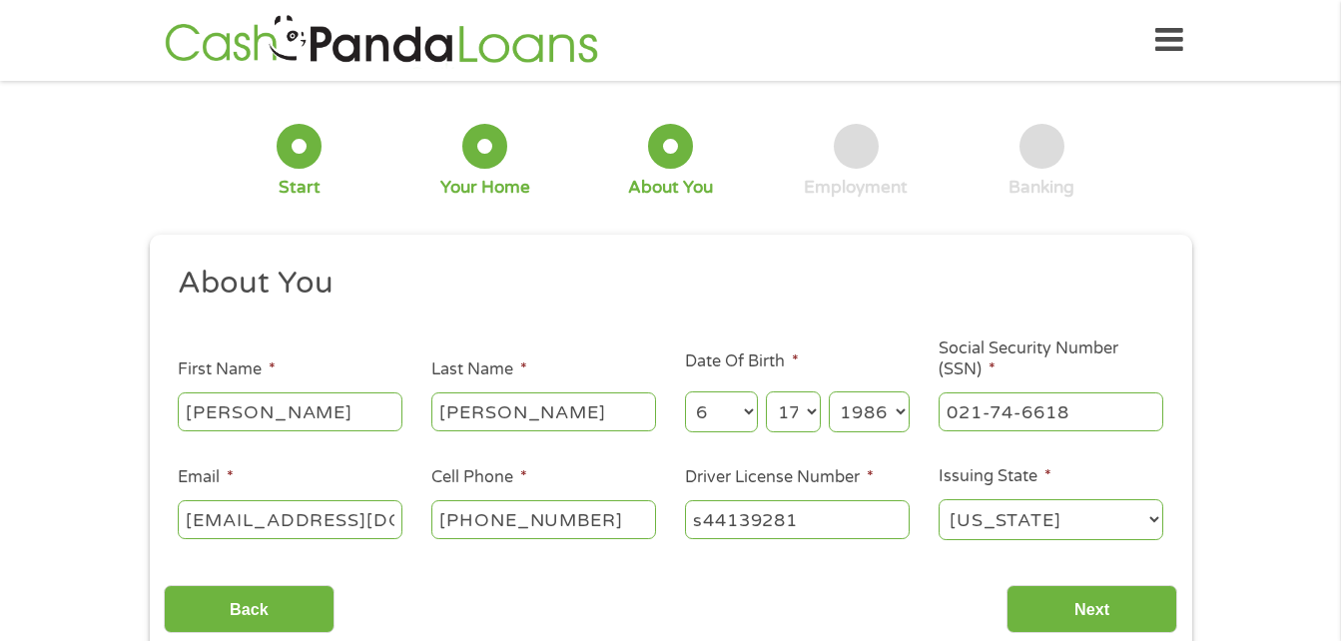
select select "[US_STATE]"
click at [938, 499] on select "[US_STATE] [US_STATE] [US_STATE] [US_STATE] [US_STATE] [US_STATE] [US_STATE] [U…" at bounding box center [1050, 519] width 225 height 41
click at [1091, 613] on input "Next" at bounding box center [1091, 609] width 171 height 49
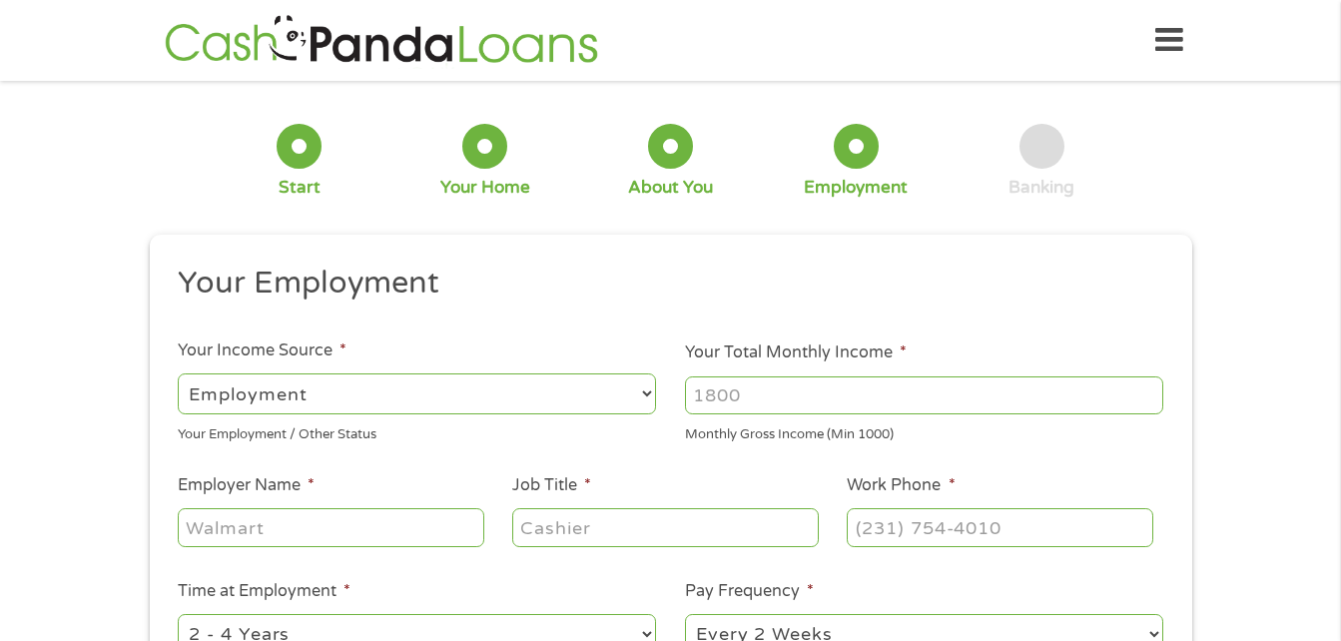
scroll to position [8, 8]
click at [951, 397] on input "Your Total Monthly Income *" at bounding box center [924, 395] width 478 height 38
type input "3000"
click at [215, 509] on input "Employer Name *" at bounding box center [330, 527] width 305 height 38
type input "South Shore Nepherology"
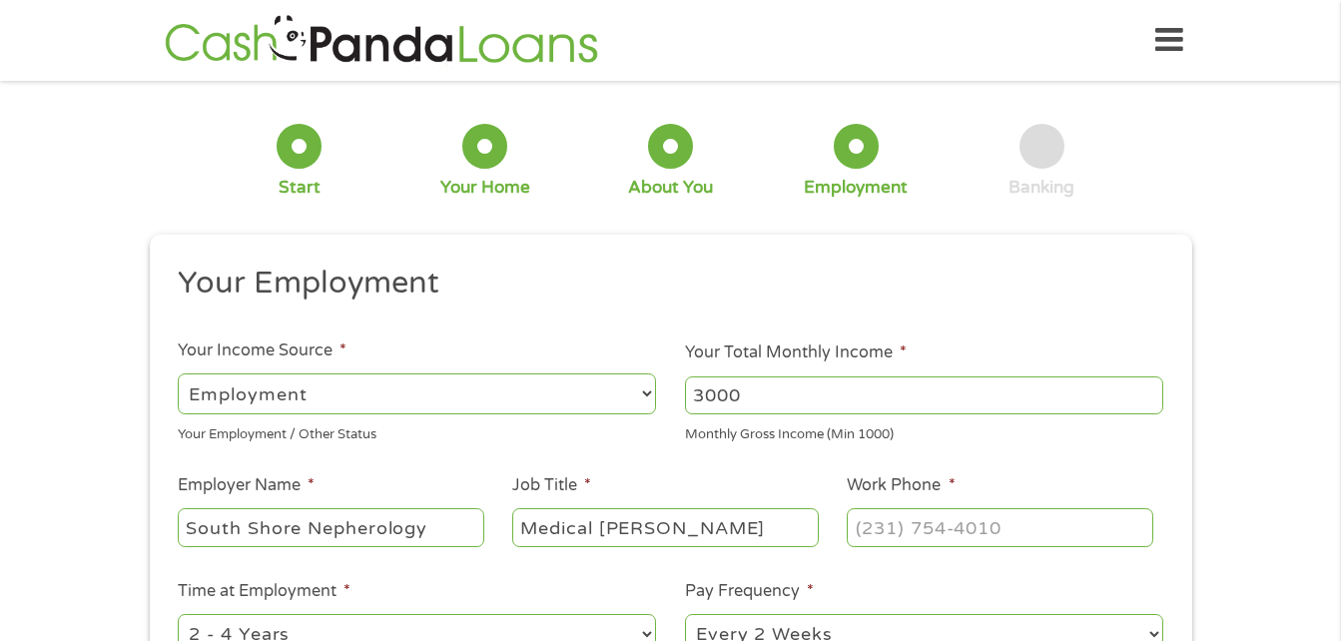
type input "Medical [PERSON_NAME]"
type input "[PHONE_NUMBER]"
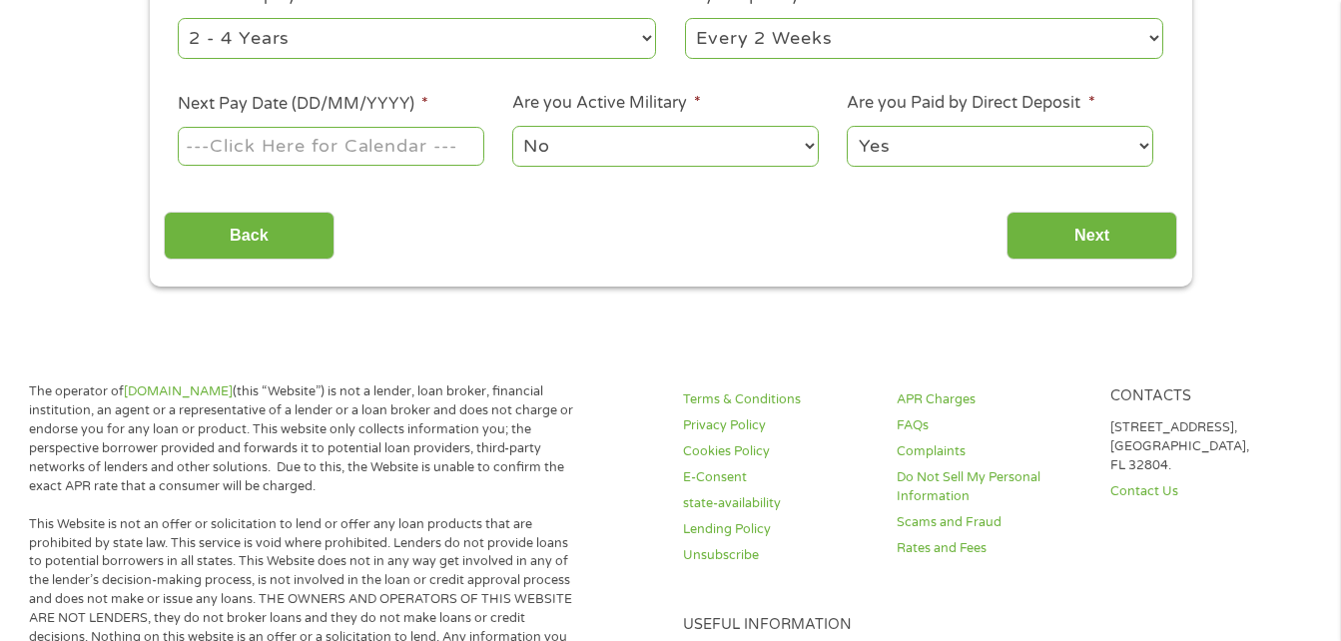
scroll to position [634, 0]
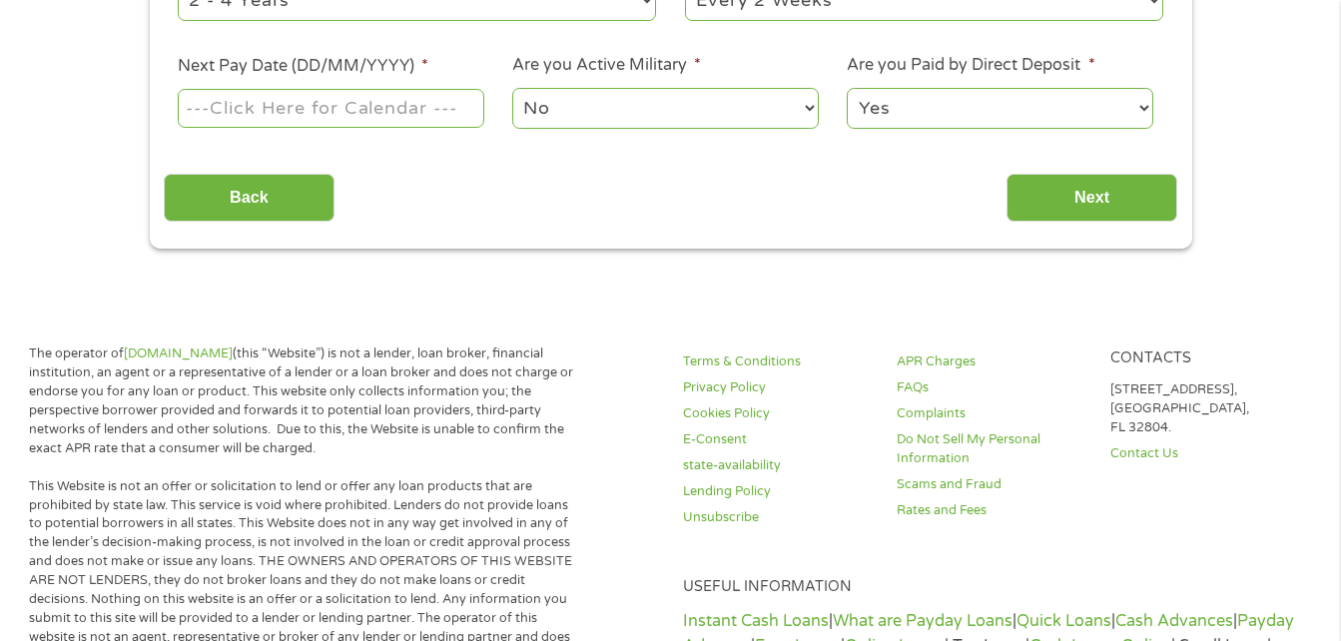
click at [238, 14] on select "--- Choose one --- 1 Year or less 1 - 2 Years 2 - 4 Years Over 4 Years" at bounding box center [417, 0] width 478 height 41
select select "60months"
click at [178, 0] on select "--- Choose one --- 1 Year or less 1 - 2 Years 2 - 4 Years Over 4 Years" at bounding box center [417, 0] width 478 height 41
click at [715, 15] on select "--- Choose one --- Every 2 Weeks Every Week Monthly Semi-Monthly" at bounding box center [924, 0] width 478 height 41
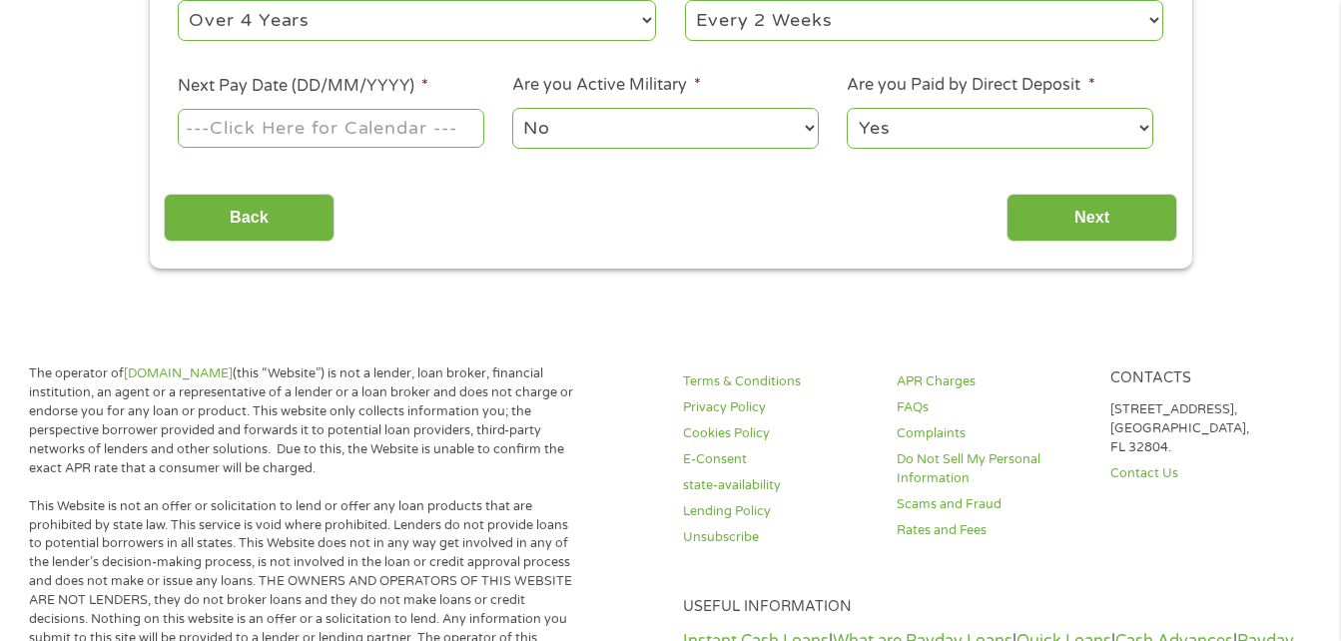
select select "weekly"
click at [685, 0] on select "--- Choose one --- Every 2 Weeks Every Week Monthly Semi-Monthly" at bounding box center [924, 20] width 478 height 41
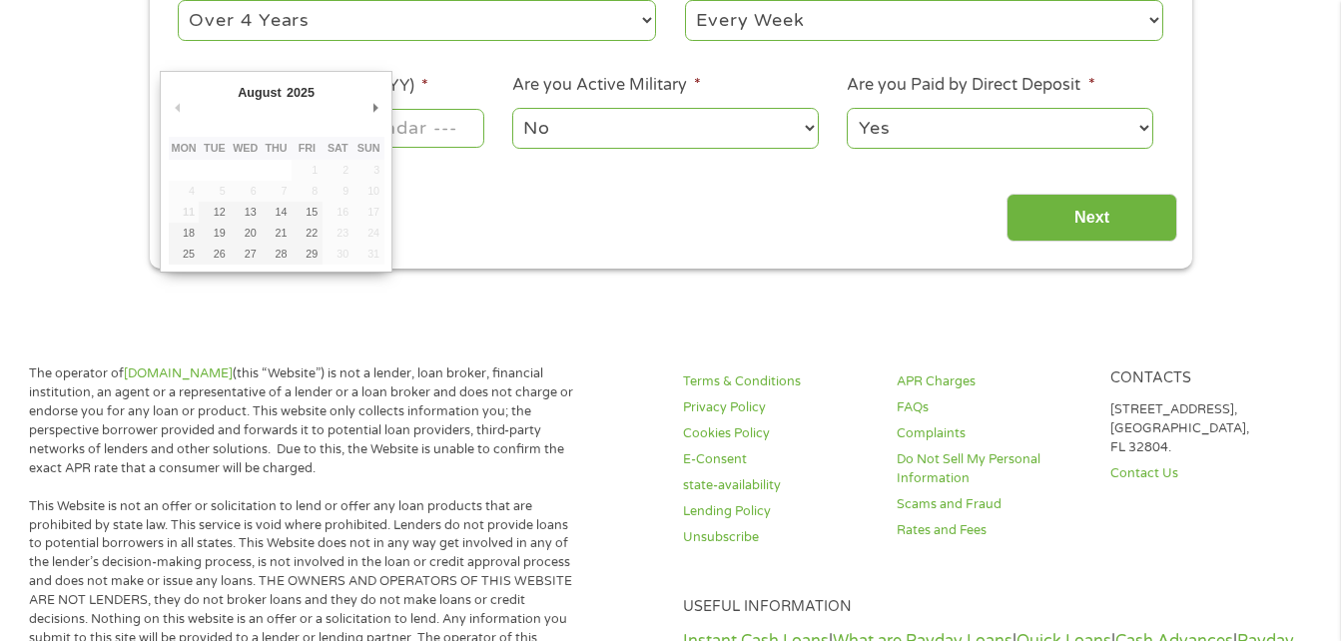
click at [198, 142] on body "Home Get Loan Offer How it works FAQs Blog Cash Loans Quick Loans Online Loans …" at bounding box center [670, 644] width 1341 height 2516
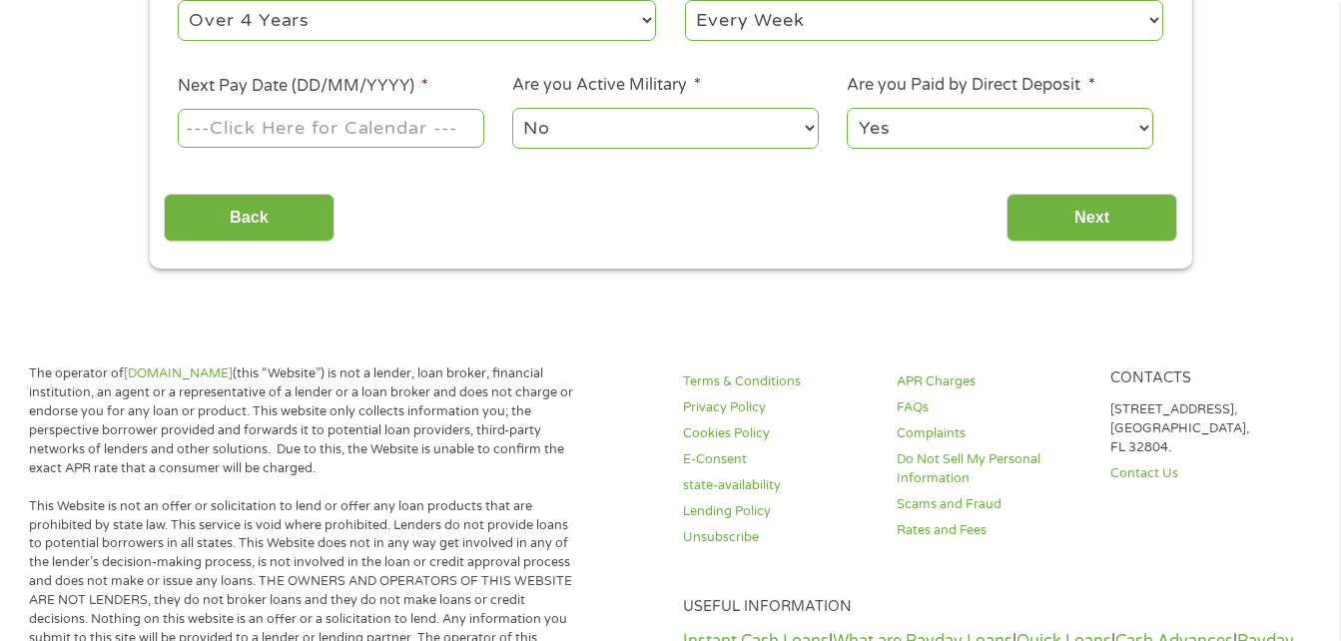
click at [237, 121] on input "Next Pay Date (DD/MM/YYYY) *" at bounding box center [330, 128] width 305 height 38
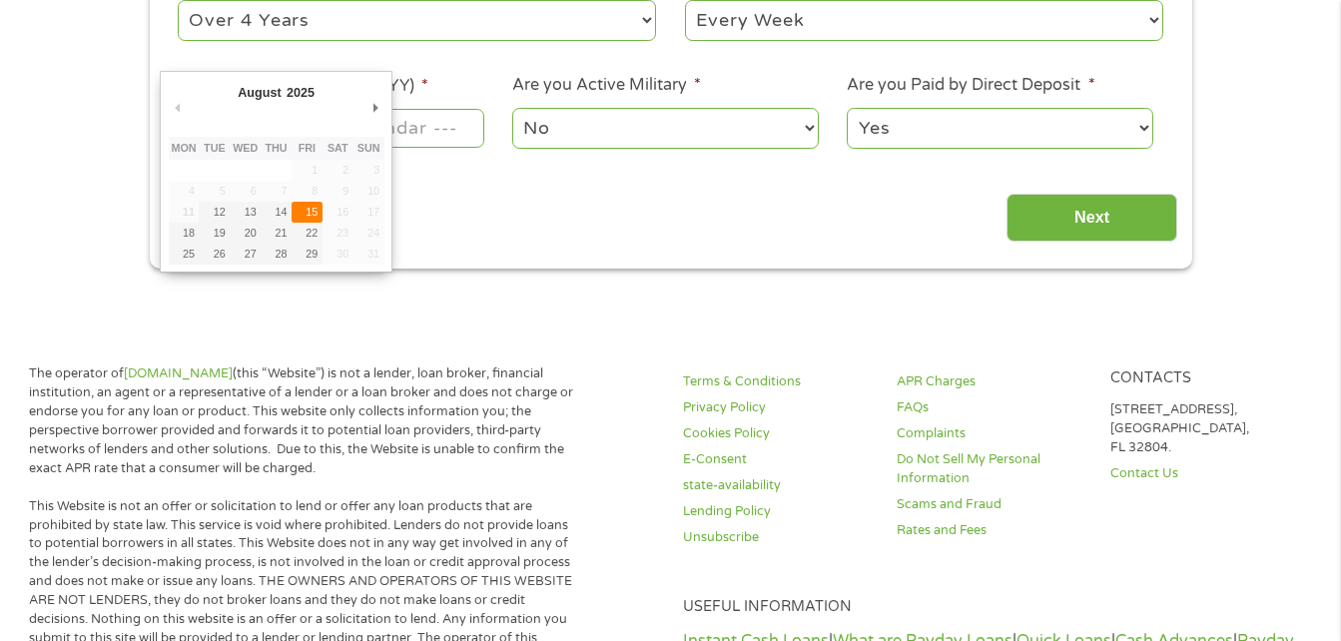
type input "[DATE]"
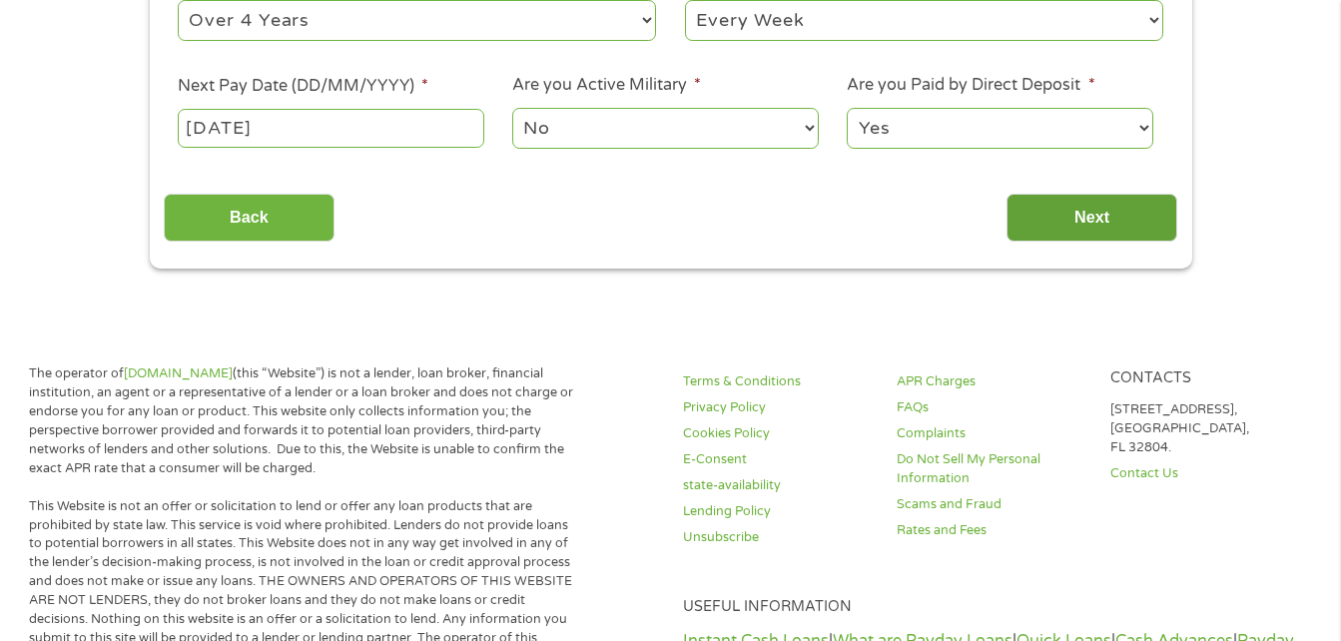
click at [1083, 213] on input "Next" at bounding box center [1091, 218] width 171 height 49
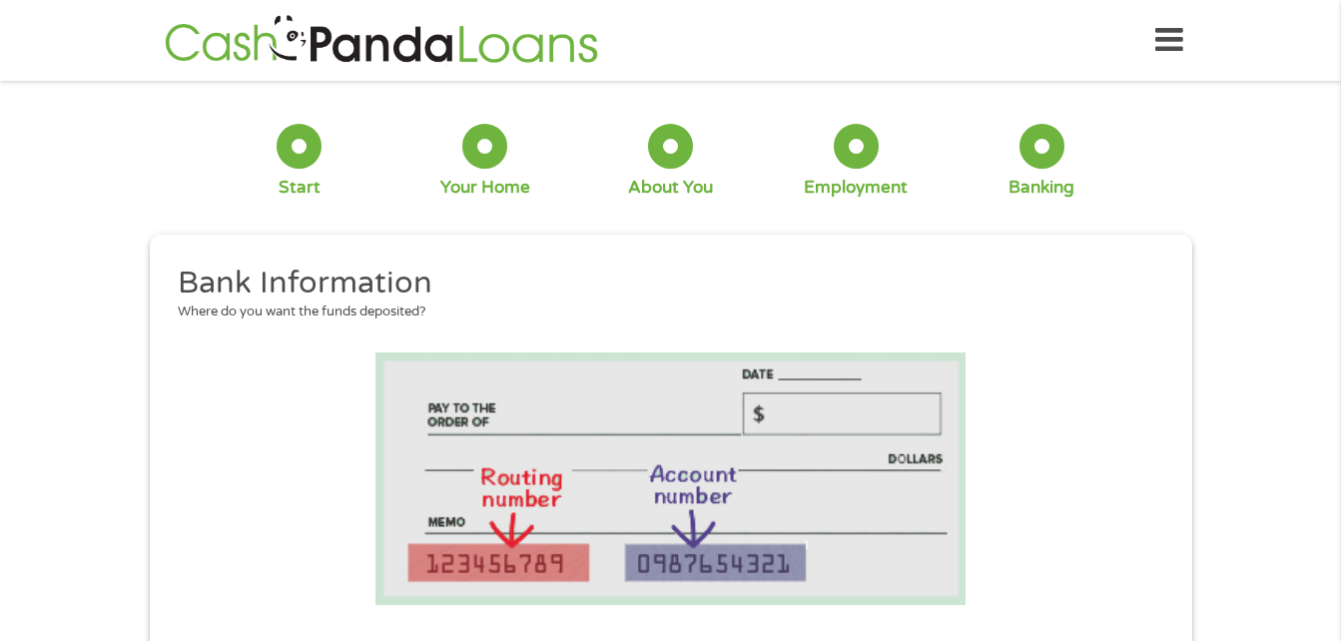
scroll to position [558, 0]
